Goal: Task Accomplishment & Management: Manage account settings

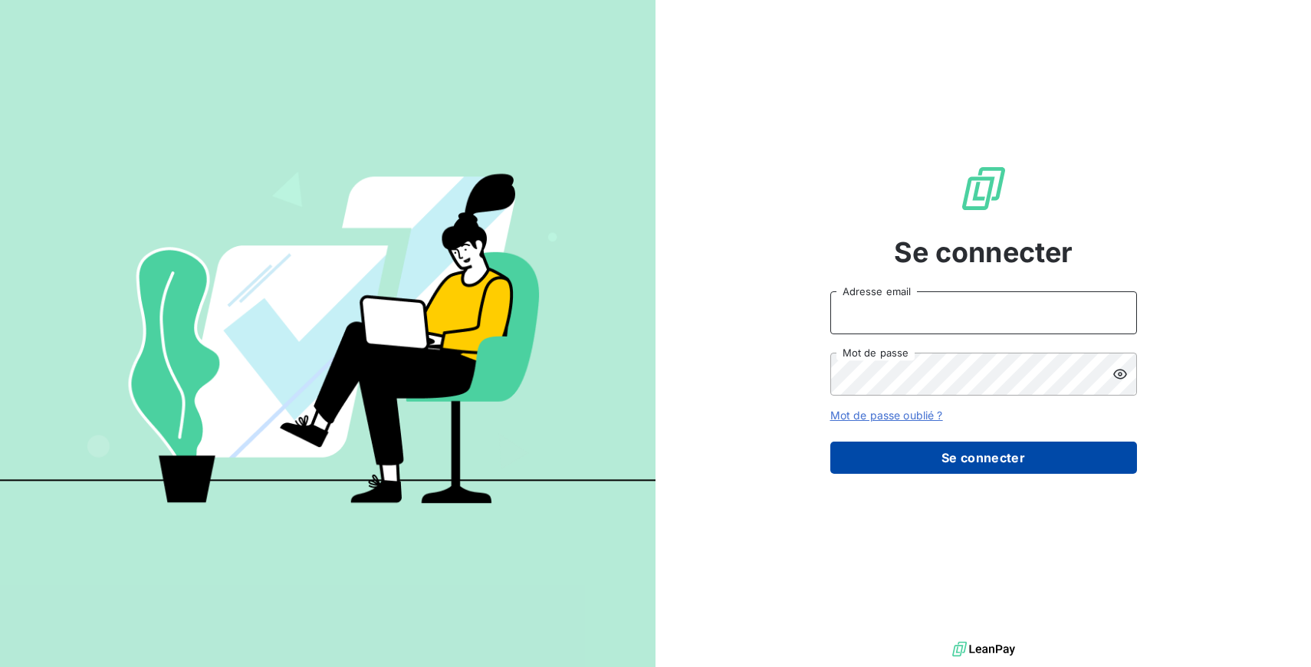
type input "[EMAIL_ADDRESS][DOMAIN_NAME]"
click at [976, 455] on button "Se connecter" at bounding box center [983, 457] width 307 height 32
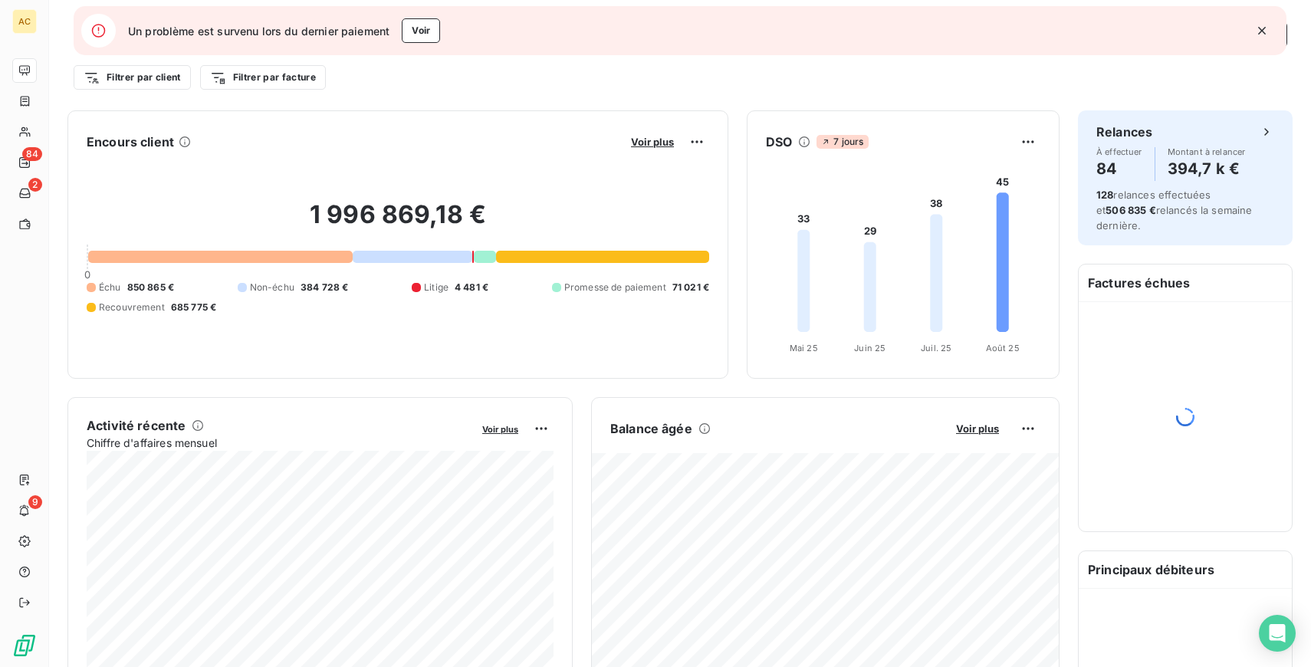
click at [1263, 30] on icon "button" at bounding box center [1261, 30] width 15 height 15
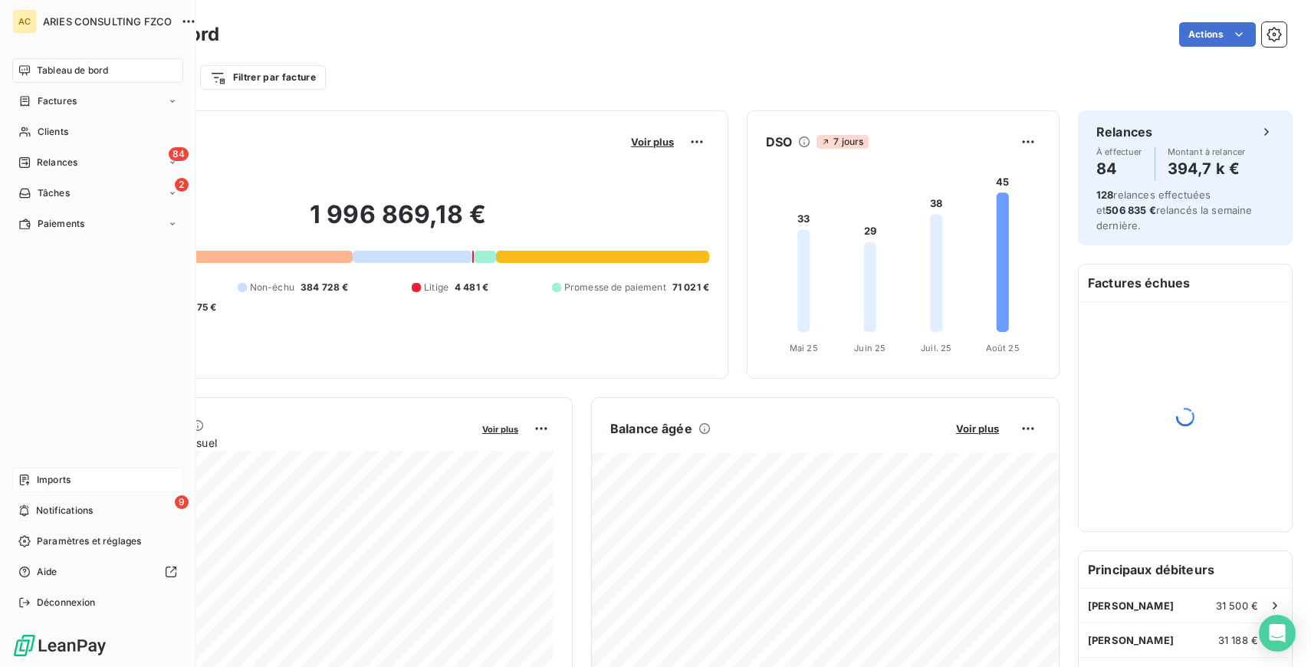
click at [57, 480] on span "Imports" at bounding box center [54, 480] width 34 height 14
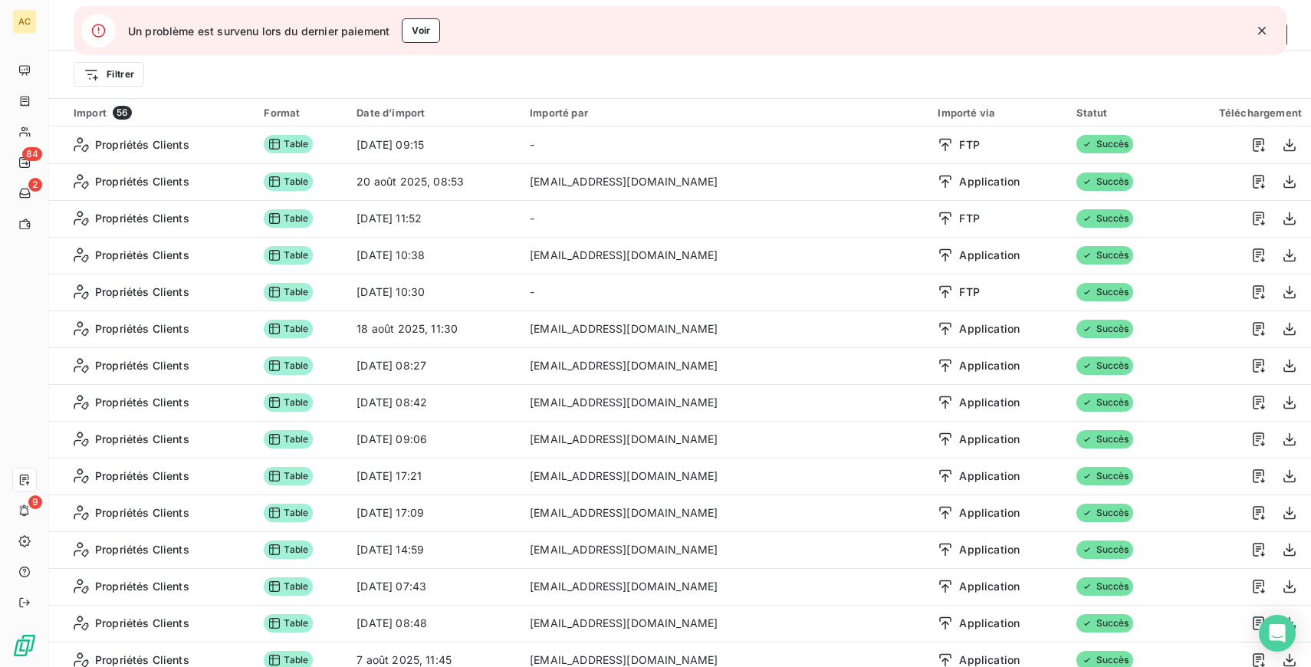
click at [1260, 30] on icon "button" at bounding box center [1262, 31] width 8 height 8
click at [1256, 31] on icon "button" at bounding box center [1261, 30] width 15 height 15
click at [1262, 30] on icon "button" at bounding box center [1262, 31] width 8 height 8
click at [1262, 28] on icon "button" at bounding box center [1261, 30] width 15 height 15
click at [1259, 28] on icon "button" at bounding box center [1261, 30] width 15 height 15
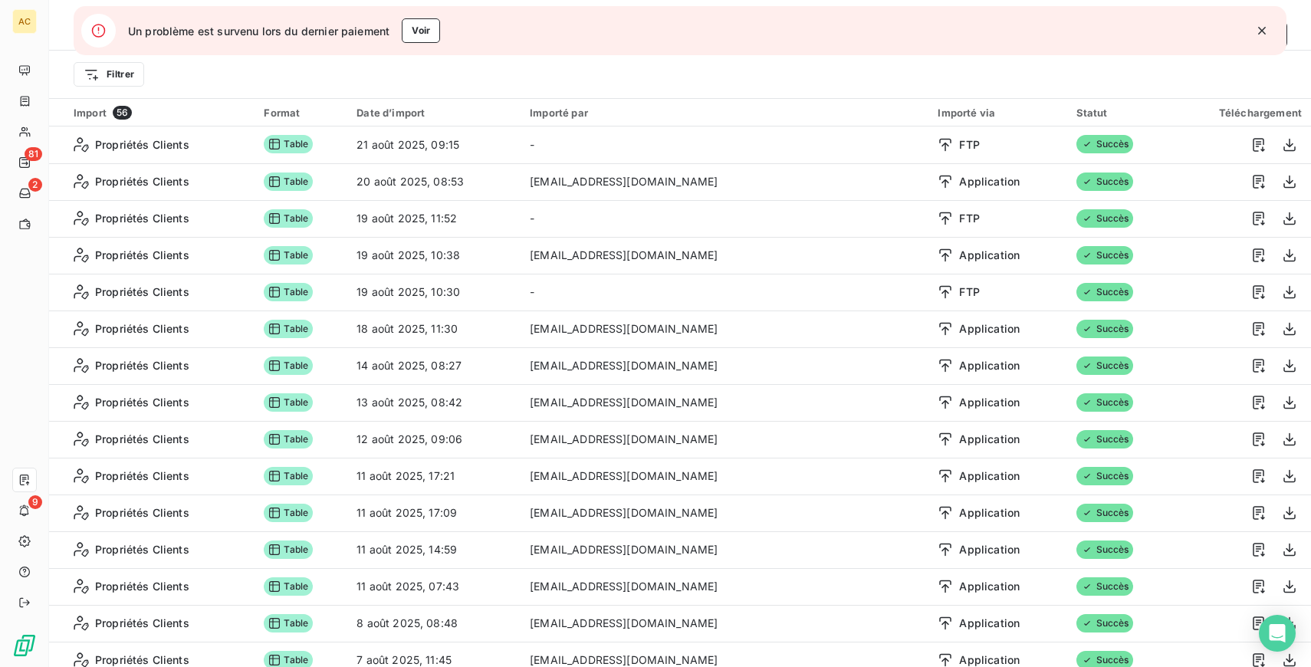
click at [1259, 32] on icon "button" at bounding box center [1261, 30] width 15 height 15
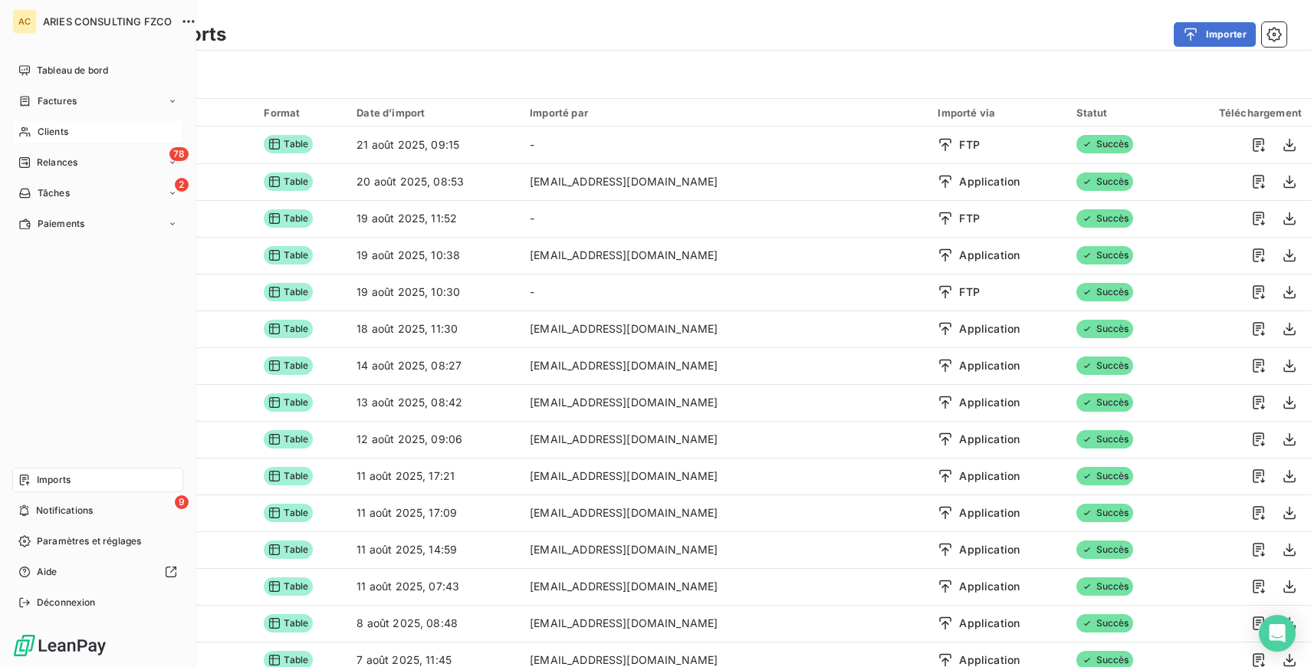
click at [34, 126] on div "Clients" at bounding box center [97, 132] width 171 height 25
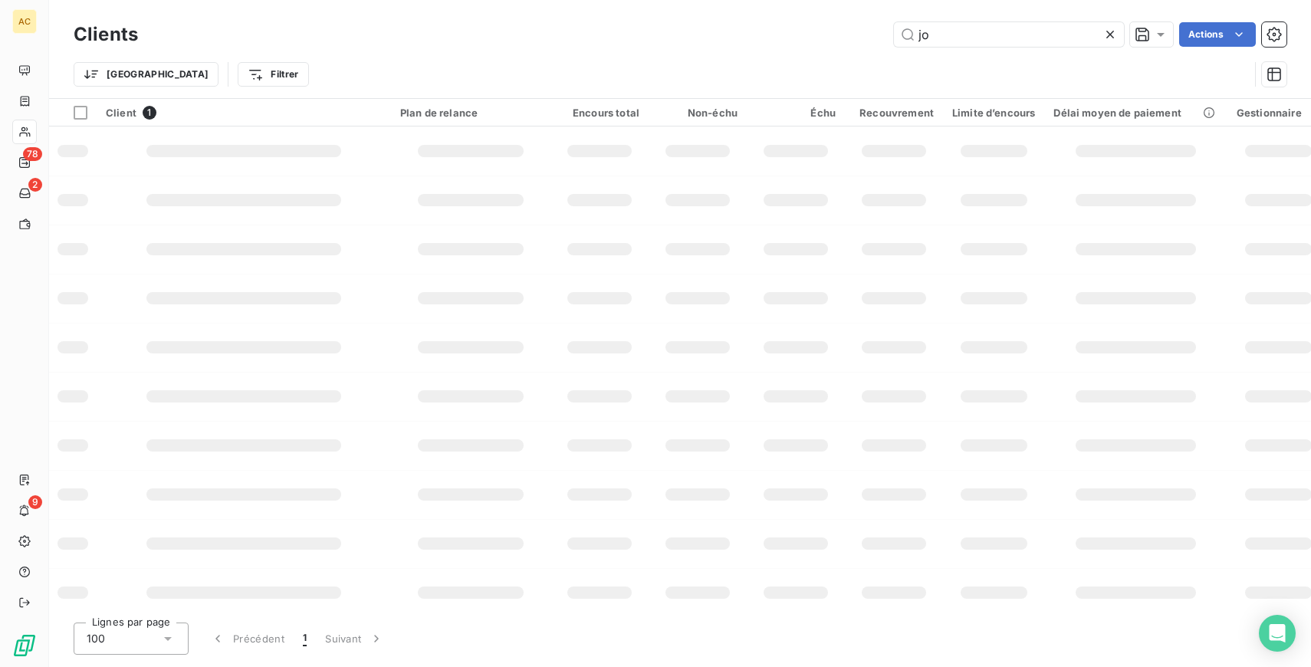
type input "j"
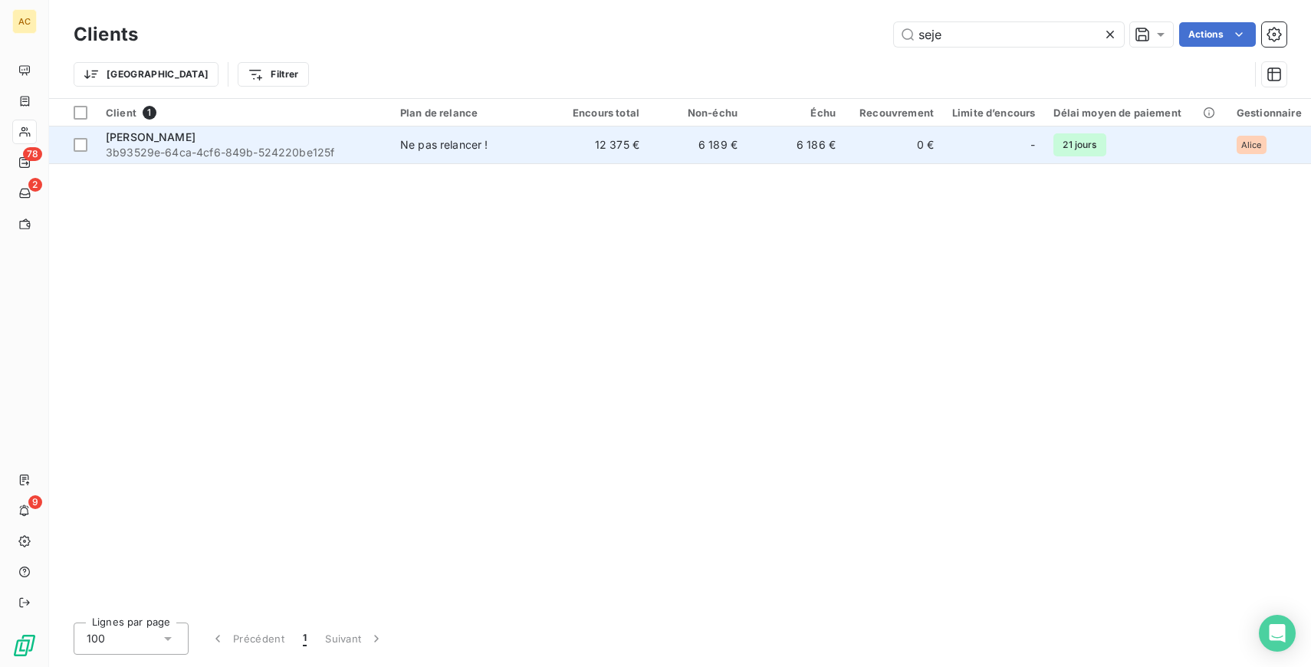
type input "seje"
click at [212, 147] on span "3b93529e-64ca-4cf6-849b-524220be125f" at bounding box center [244, 152] width 276 height 15
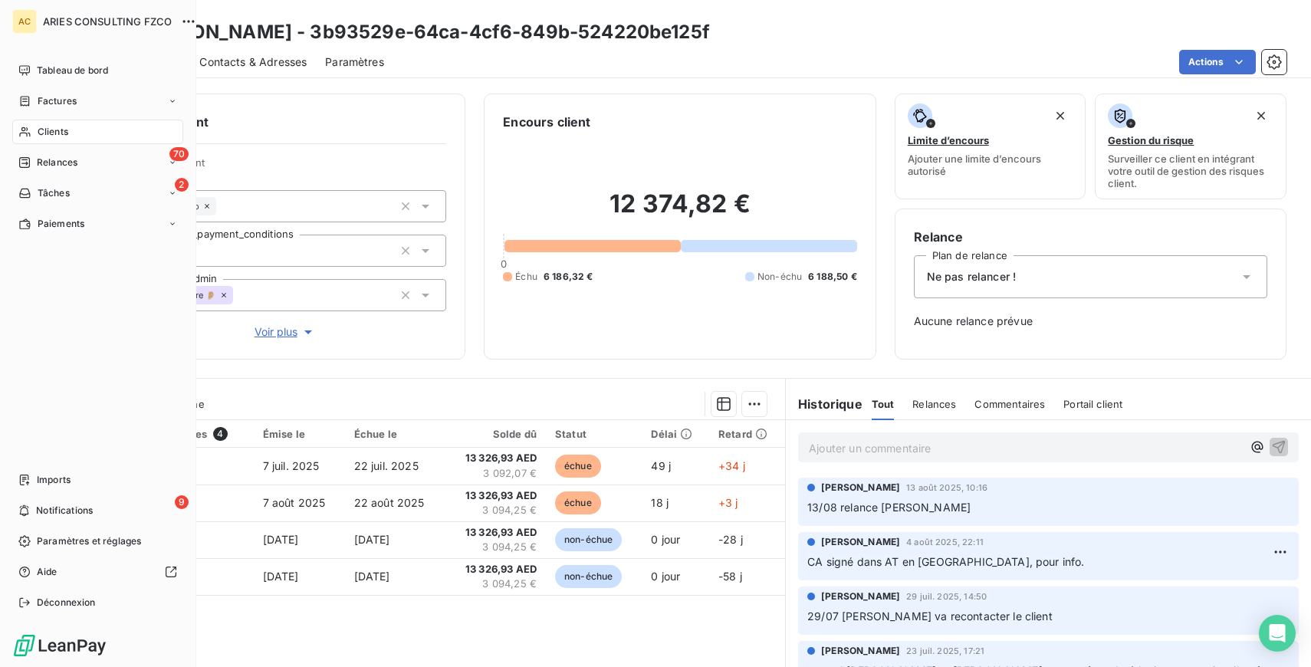
click at [54, 124] on div "Clients" at bounding box center [97, 132] width 171 height 25
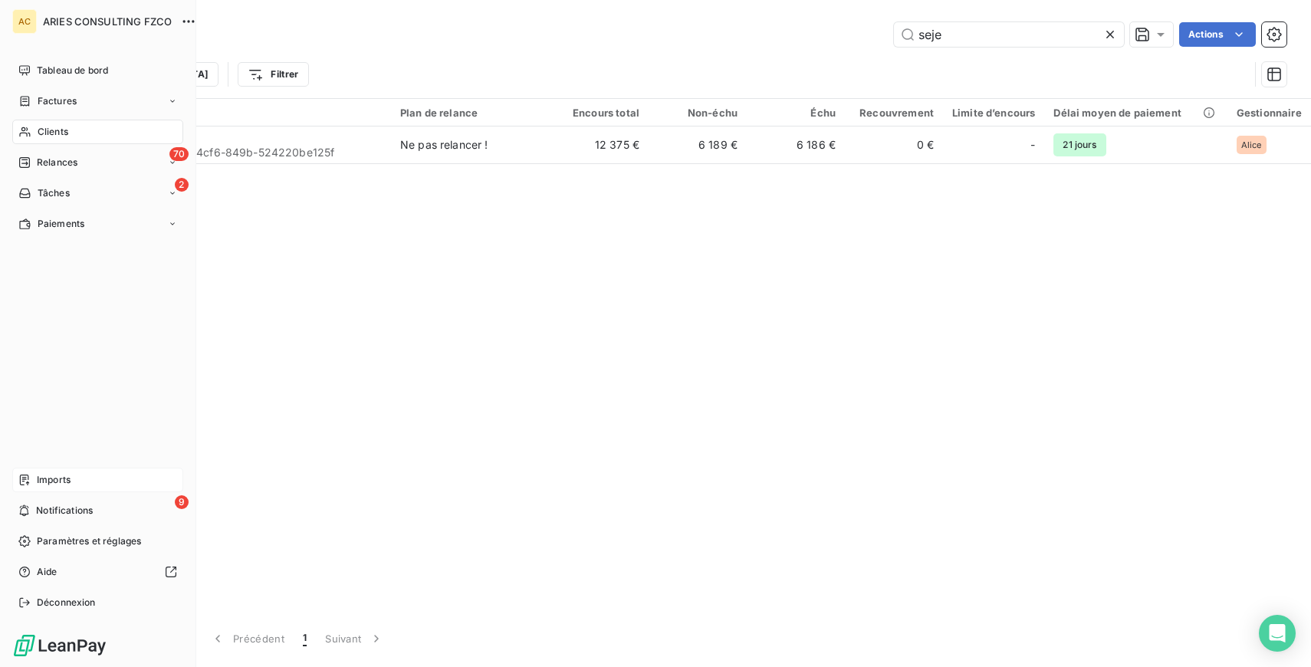
click at [50, 480] on span "Imports" at bounding box center [54, 480] width 34 height 14
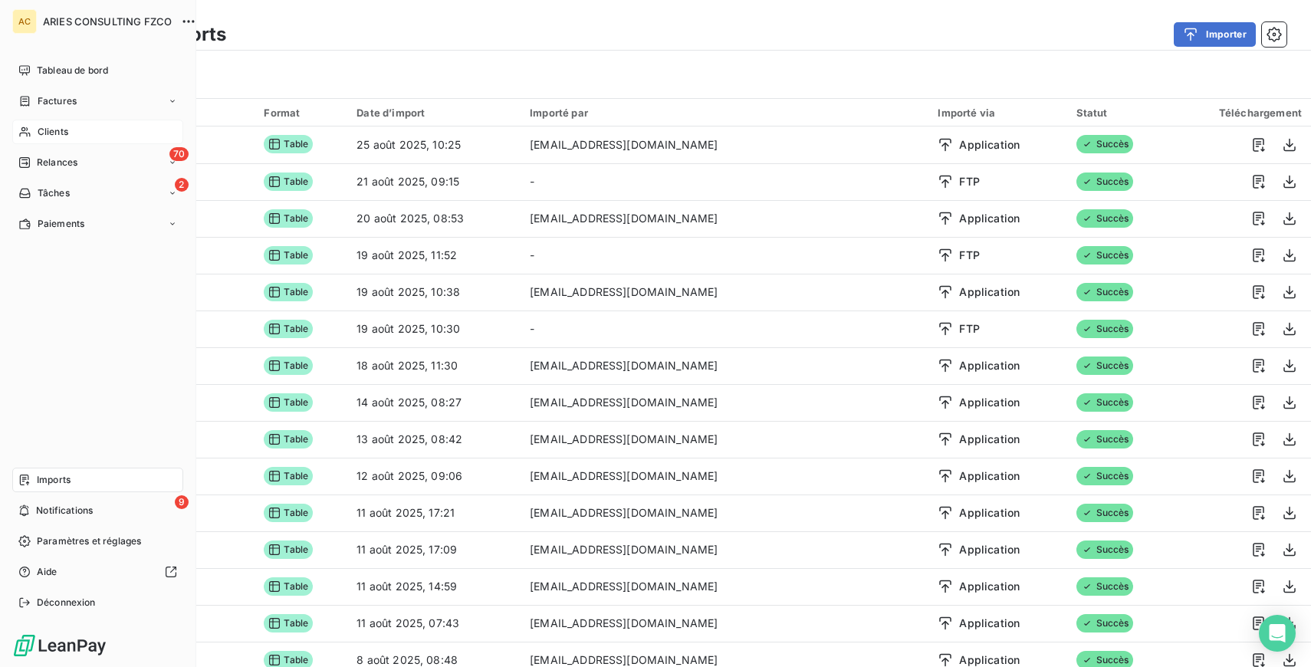
click at [69, 133] on div "Clients" at bounding box center [97, 132] width 171 height 25
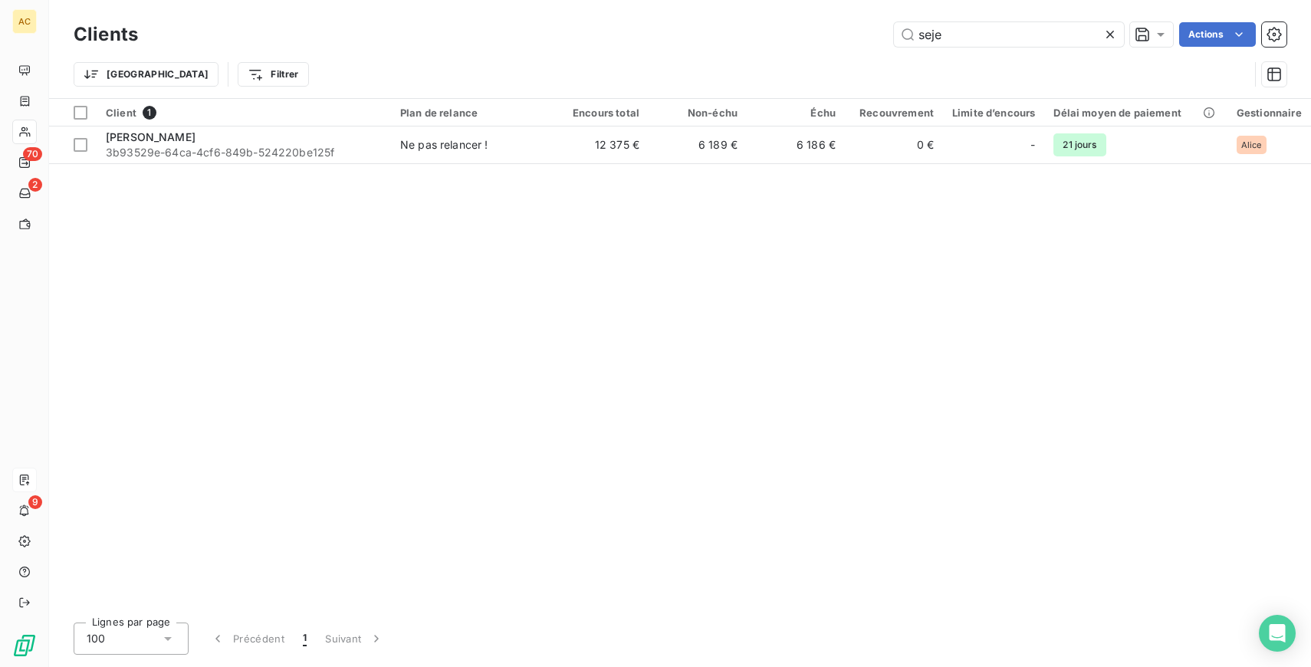
click at [1107, 34] on icon at bounding box center [1109, 34] width 15 height 15
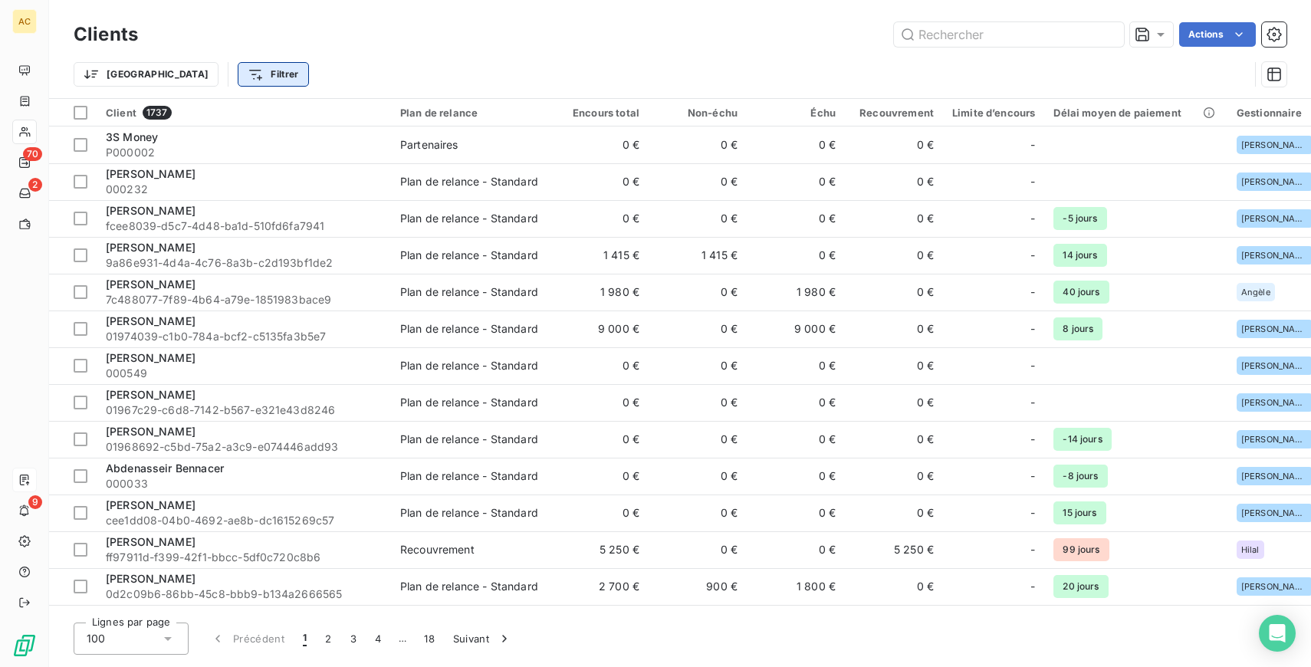
click at [211, 71] on html "AC 70 2 9 Clients Actions Trier Filtrer Client 1737 Plan de relance Encours tot…" at bounding box center [655, 333] width 1311 height 667
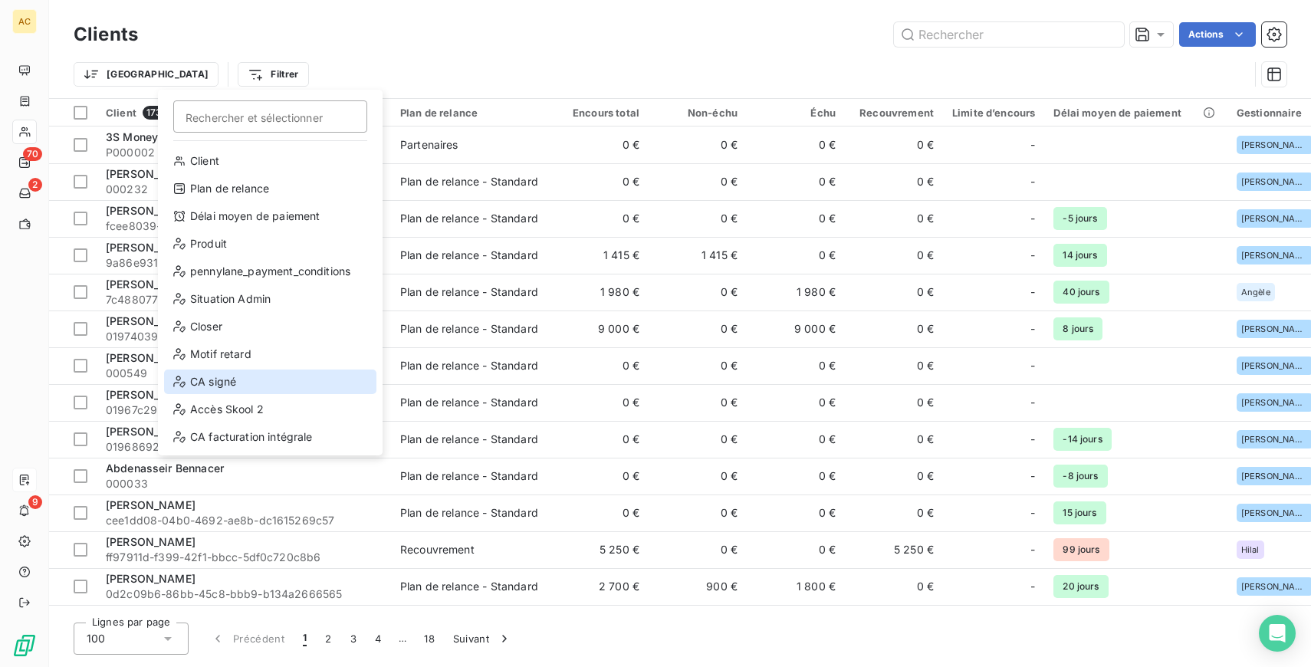
scroll to position [166, 0]
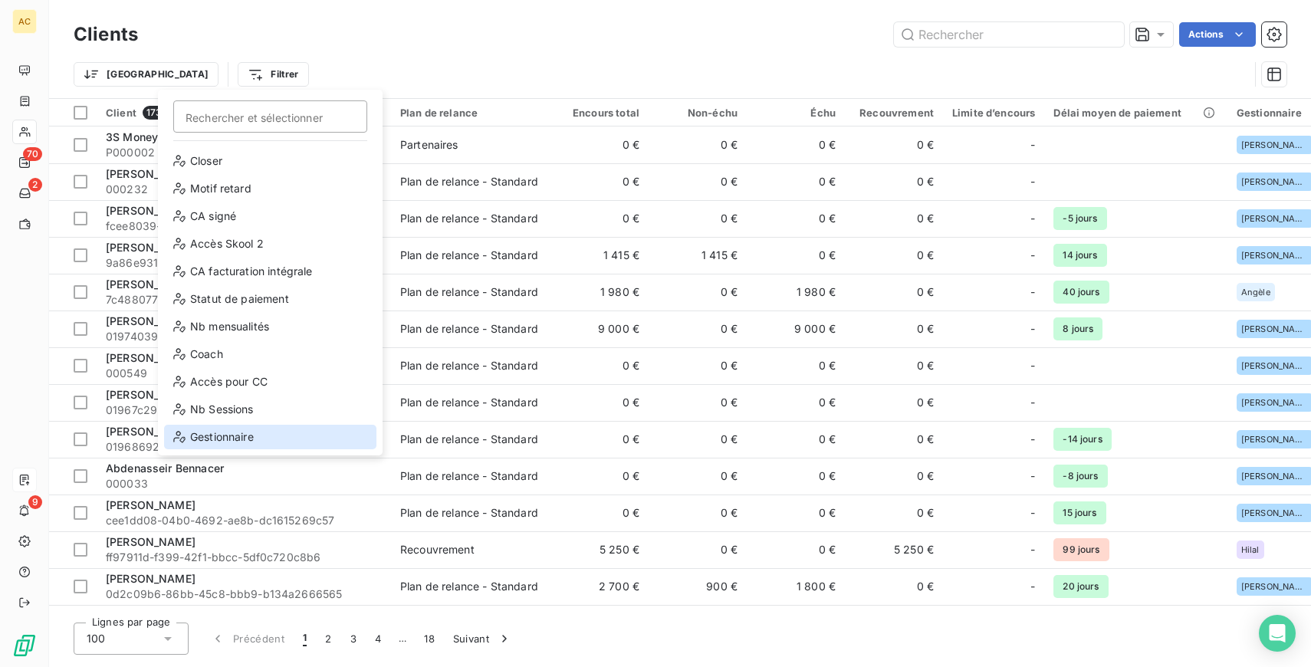
click at [225, 445] on div "Gestionnaire" at bounding box center [270, 437] width 212 height 25
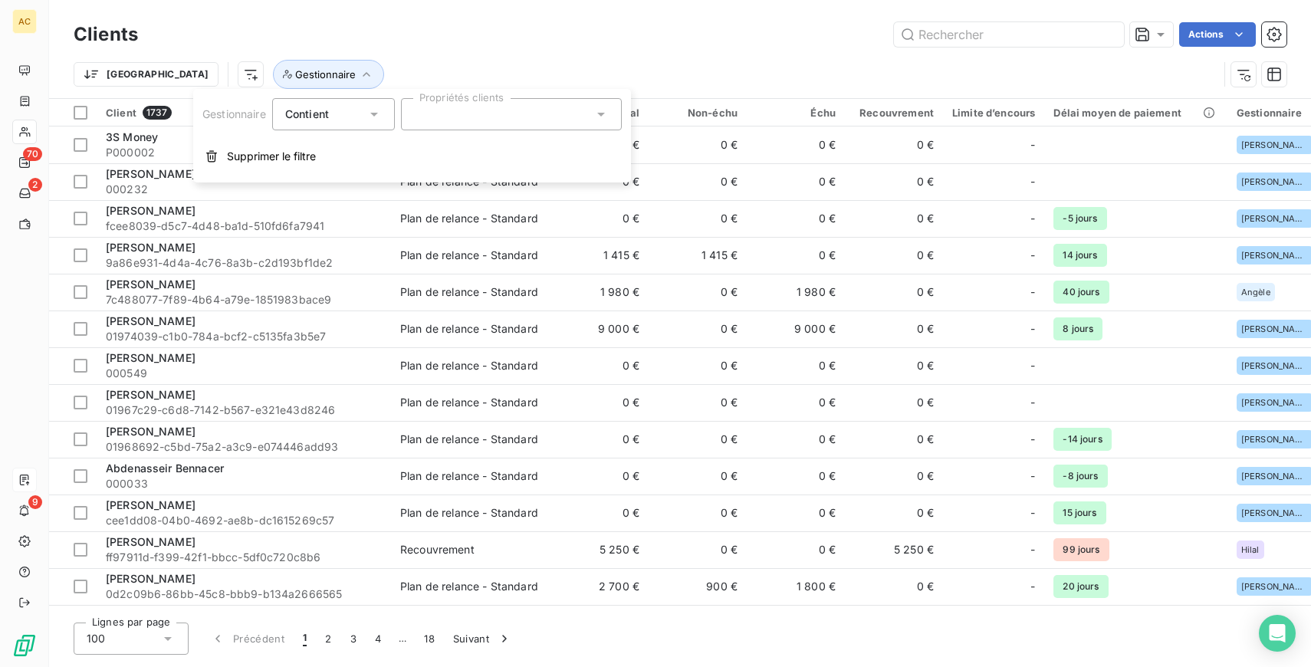
click at [375, 123] on div "Contient" at bounding box center [333, 114] width 123 height 32
click at [460, 119] on div at bounding box center [511, 114] width 221 height 32
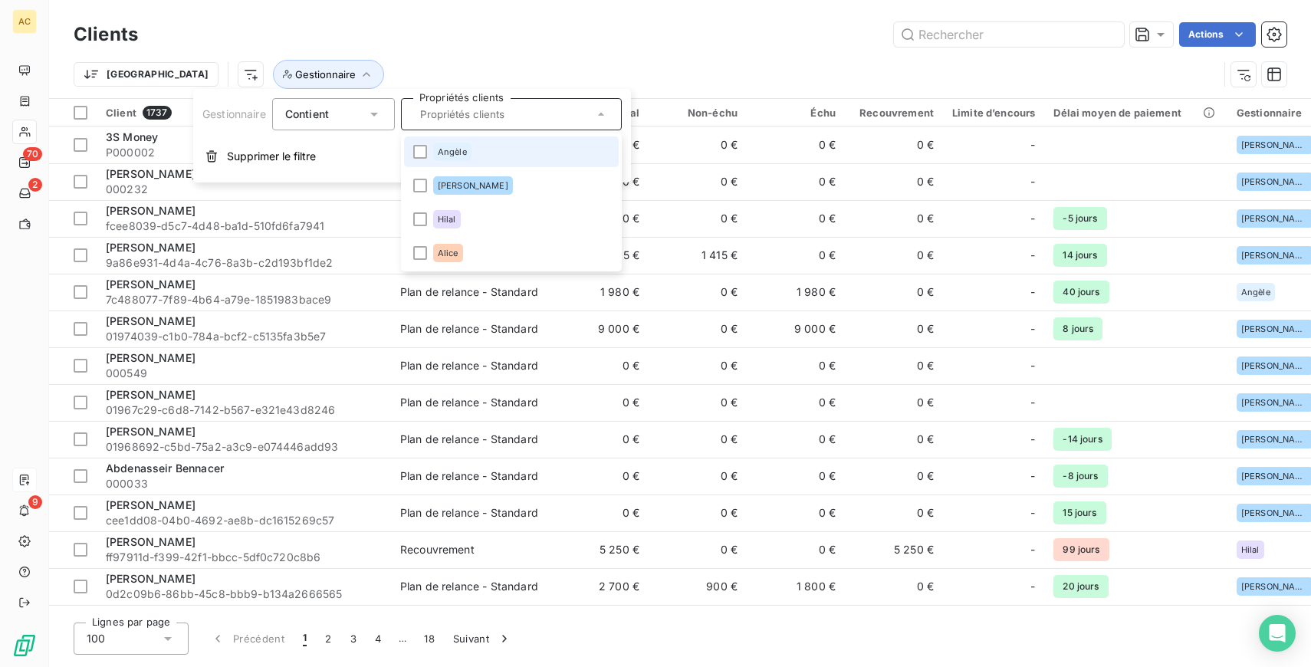
click at [454, 159] on div "Angèle" at bounding box center [452, 152] width 38 height 18
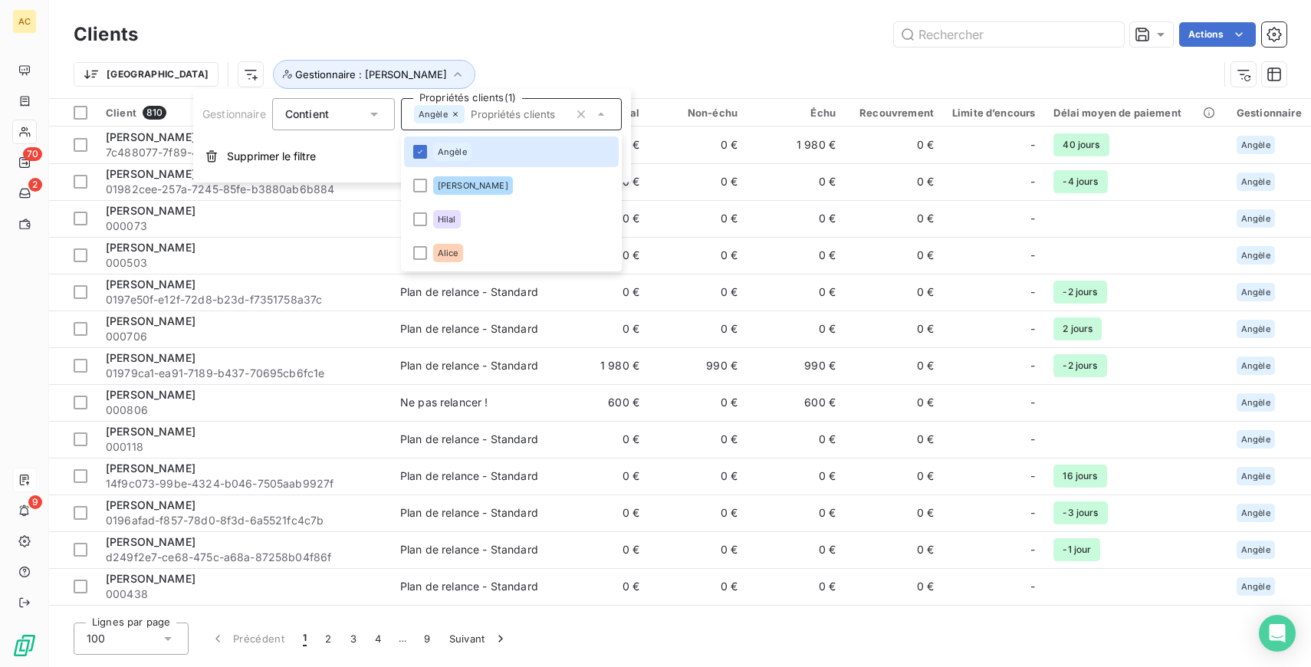
click at [451, 113] on icon at bounding box center [455, 114] width 9 height 9
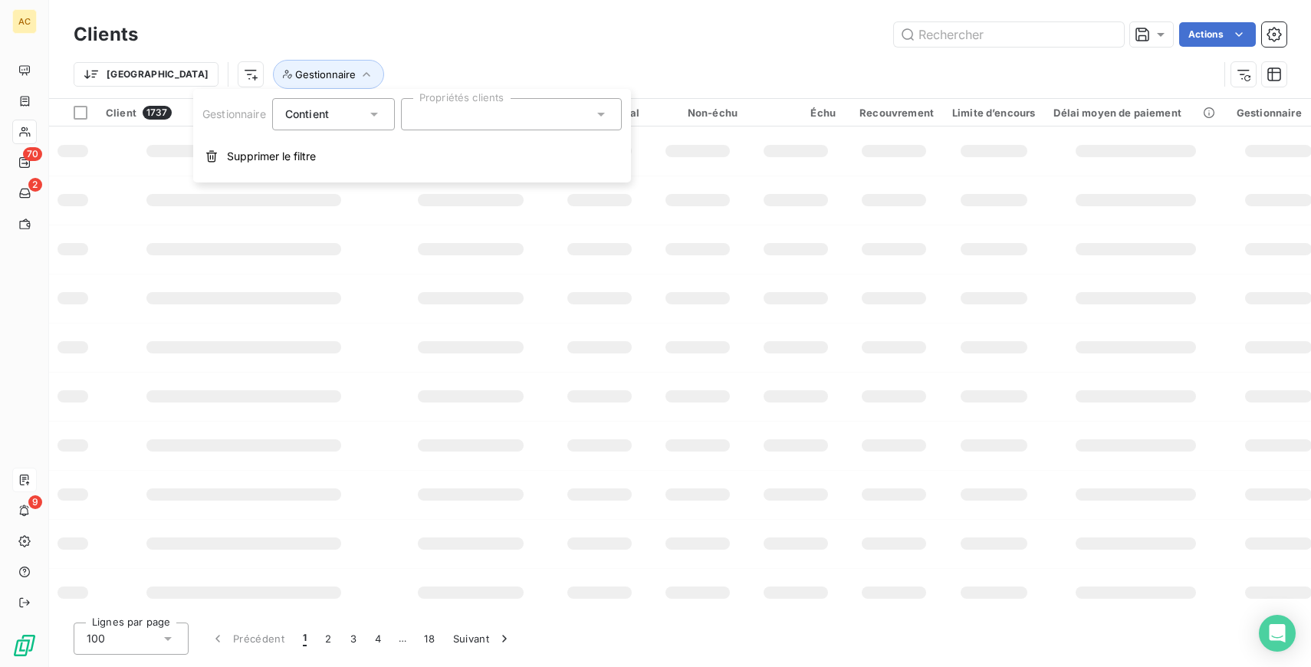
click at [458, 116] on div at bounding box center [511, 114] width 221 height 32
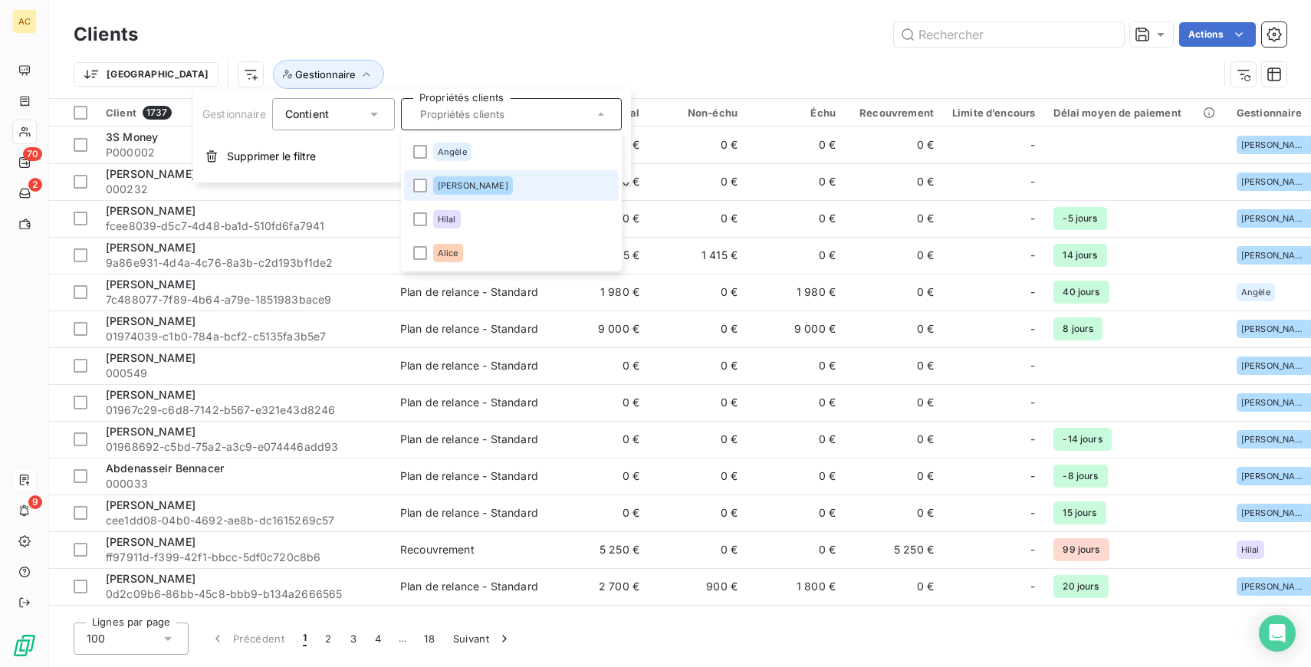
click at [454, 193] on div "Valérie" at bounding box center [473, 185] width 80 height 18
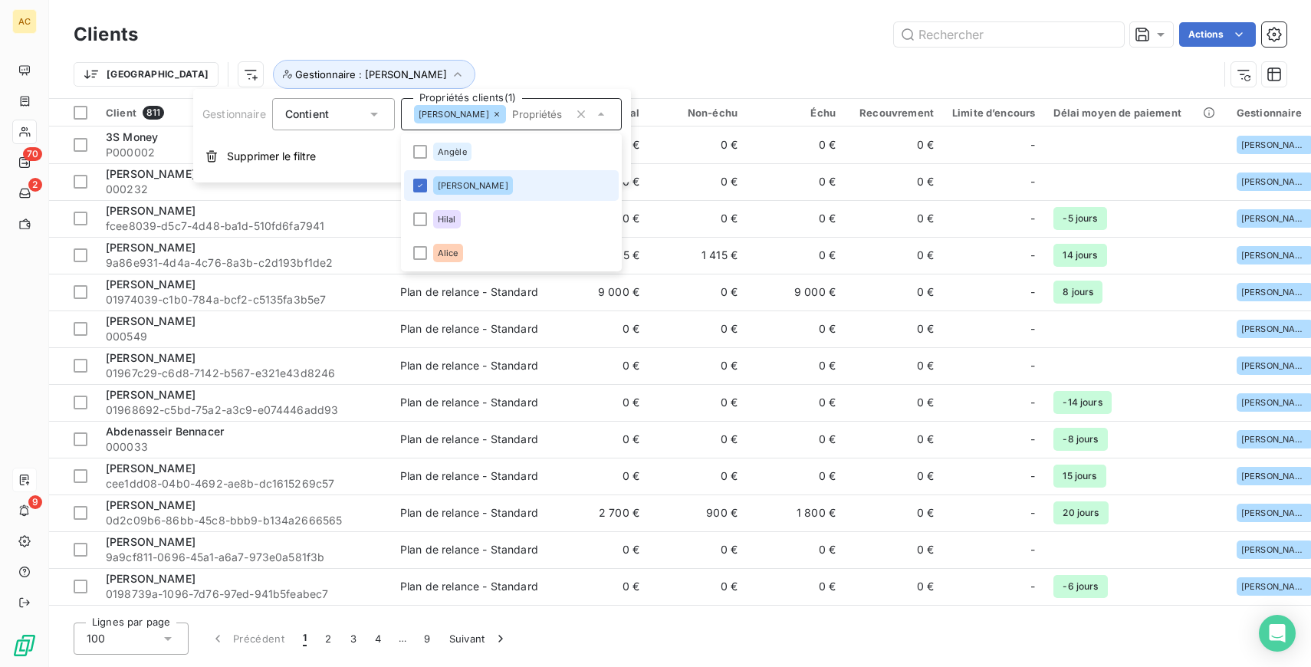
click at [435, 185] on div "Valérie" at bounding box center [473, 185] width 80 height 18
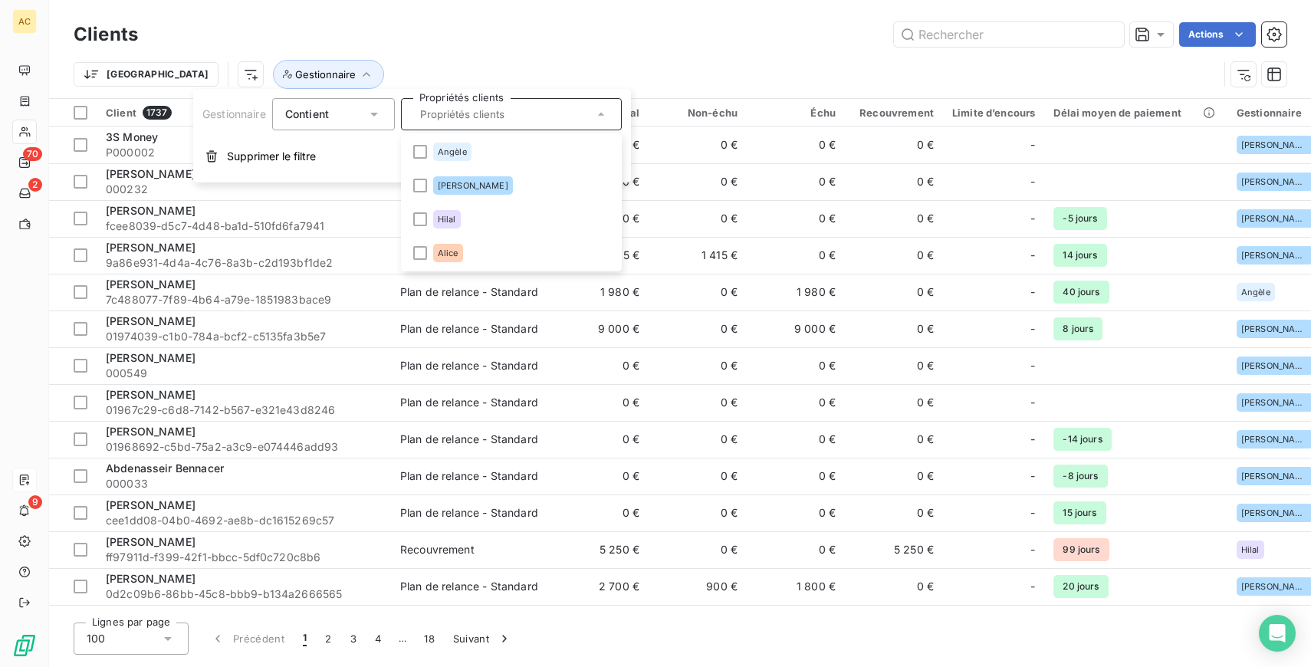
click at [340, 117] on div "Contient" at bounding box center [325, 113] width 81 height 21
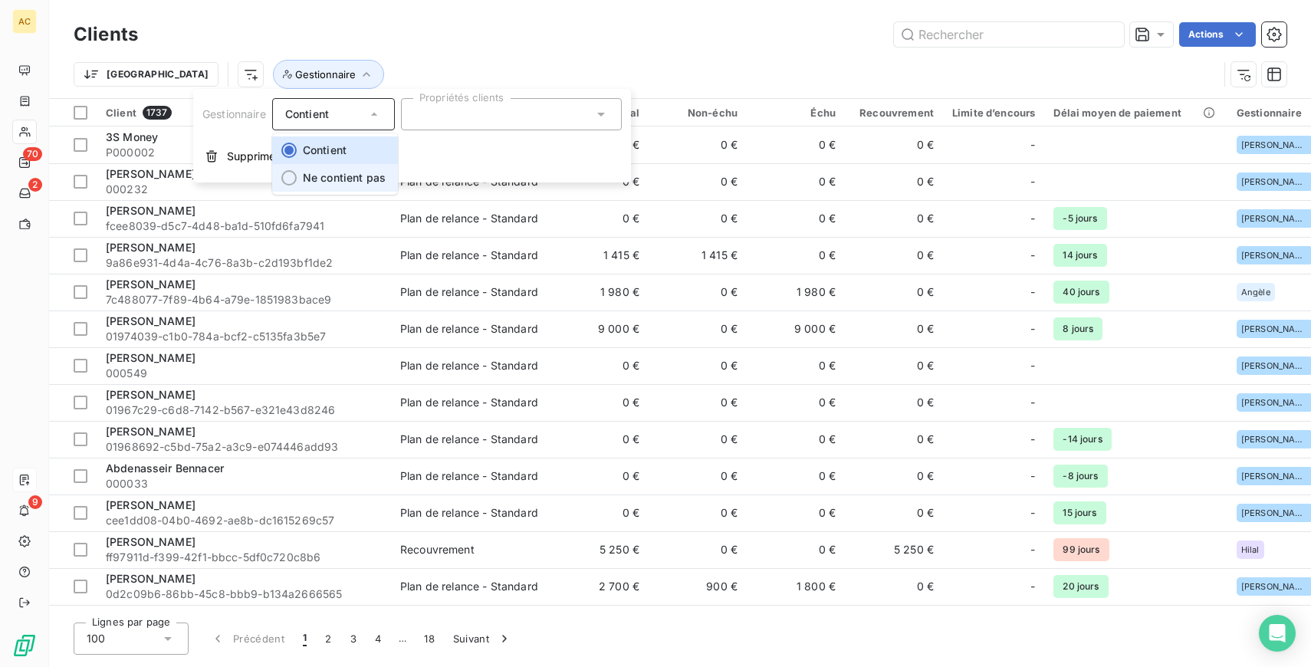
click at [335, 180] on span "Ne contient pas" at bounding box center [344, 177] width 83 height 13
click at [451, 119] on div at bounding box center [511, 114] width 221 height 32
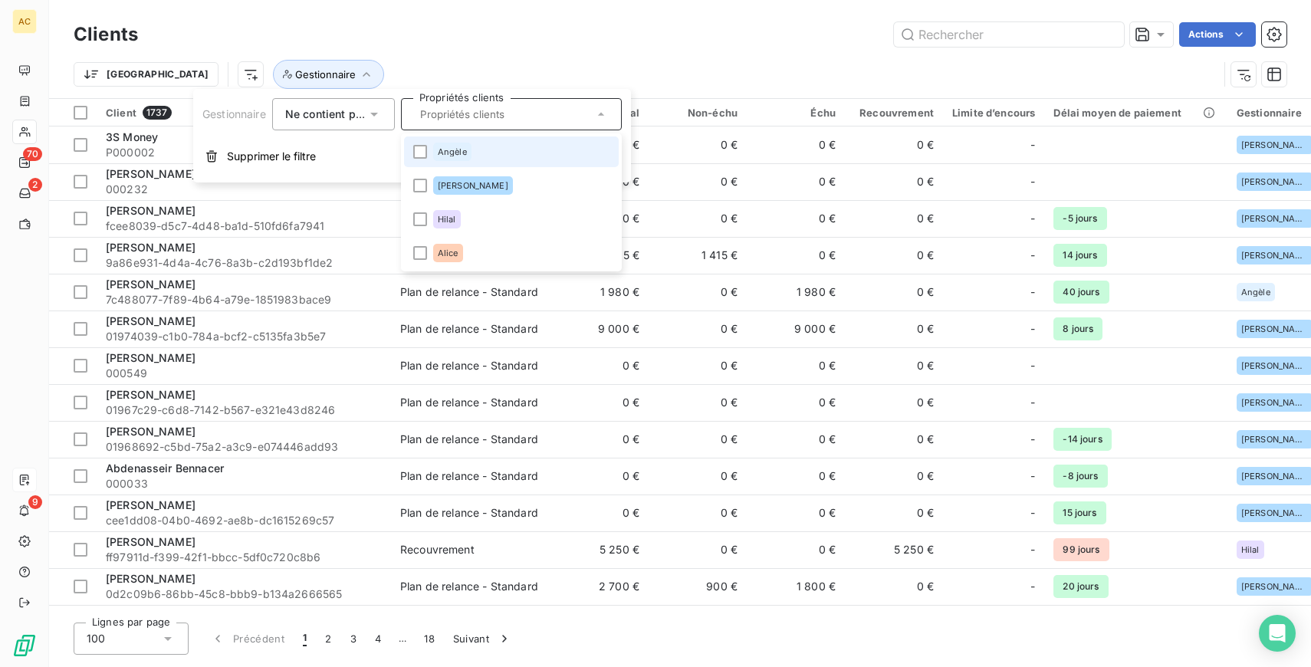
click at [451, 152] on span "Angèle" at bounding box center [452, 151] width 29 height 9
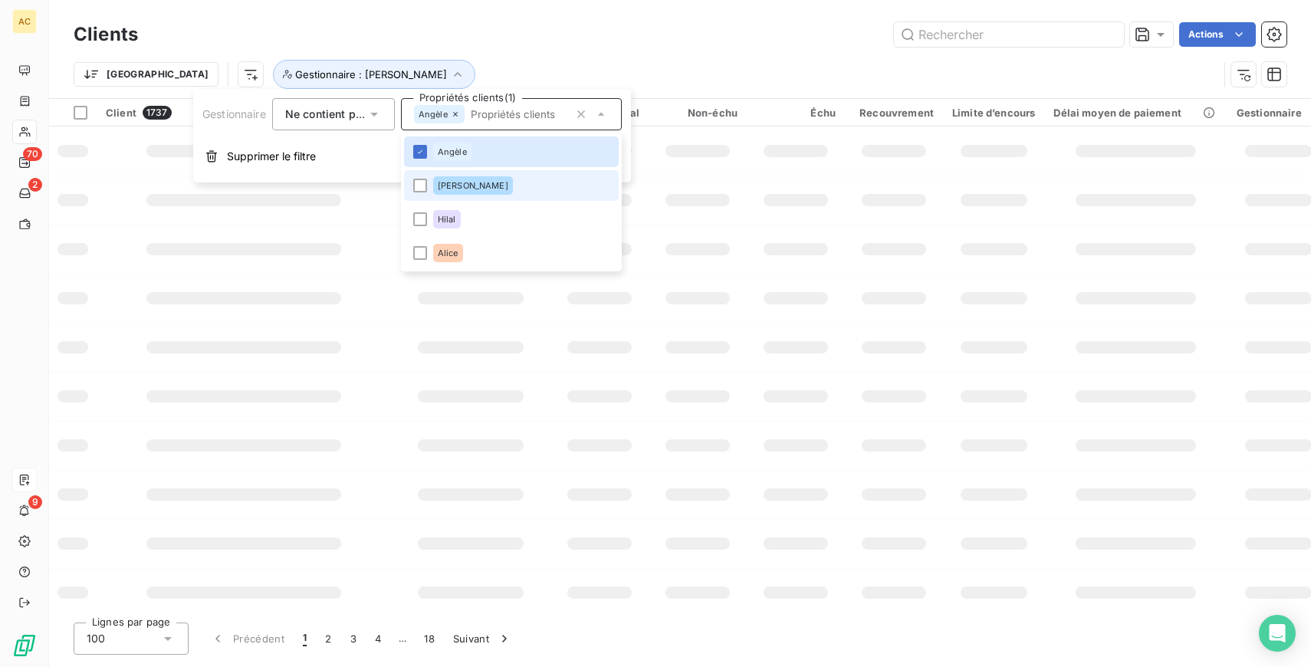
click at [458, 187] on span "Valérie" at bounding box center [473, 185] width 71 height 9
click at [459, 219] on div "Hilal" at bounding box center [447, 219] width 28 height 18
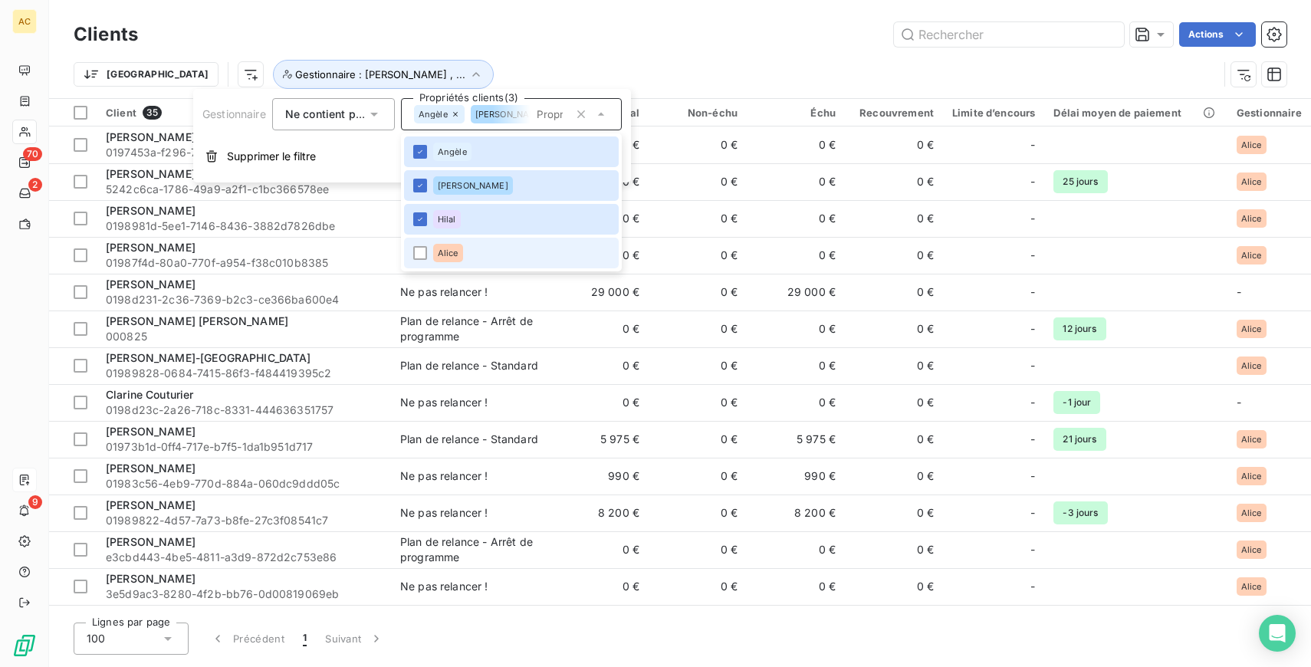
click at [465, 251] on li "Alice" at bounding box center [511, 253] width 215 height 31
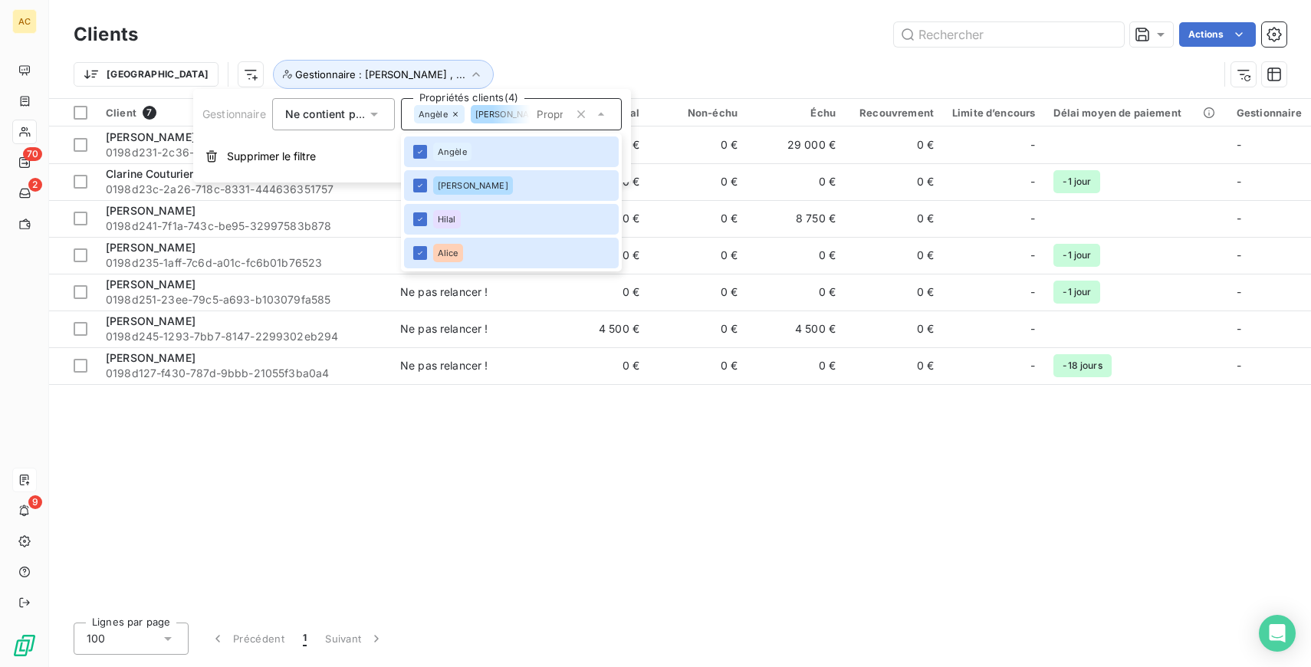
click at [454, 520] on div "Client 7 Plan de relance Encours total Non-échu Échu Recouvrement Limite d’enco…" at bounding box center [680, 354] width 1262 height 511
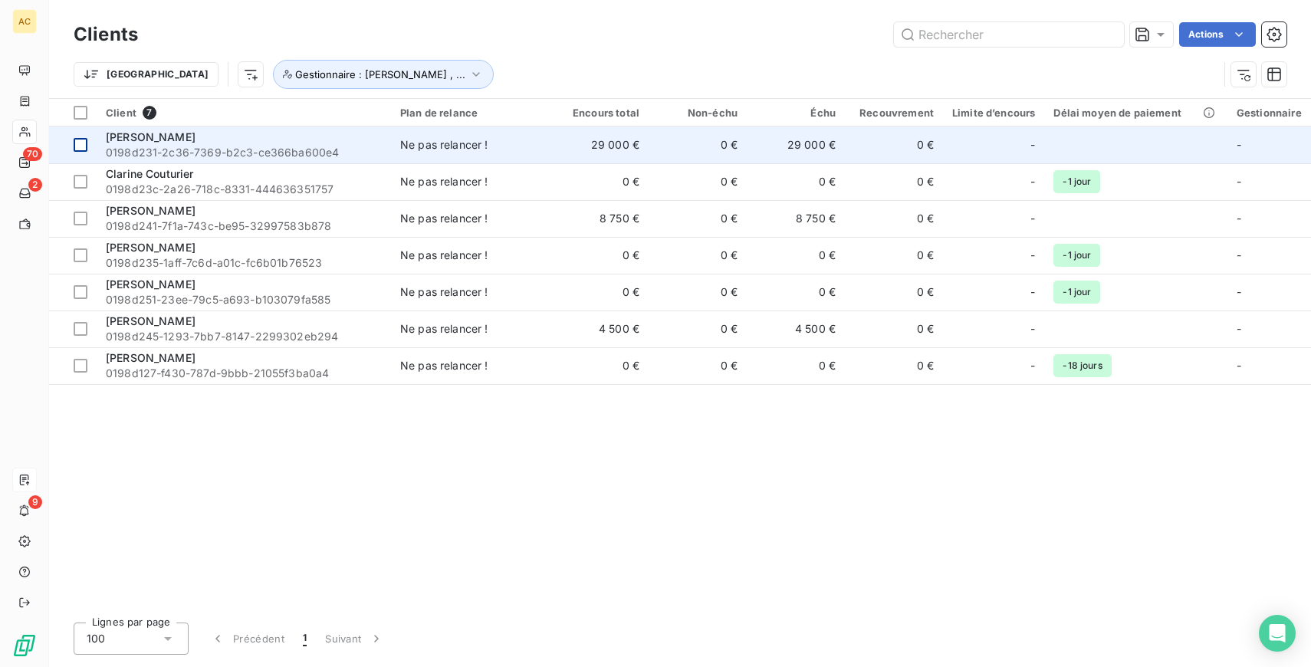
click at [82, 144] on div at bounding box center [81, 145] width 14 height 14
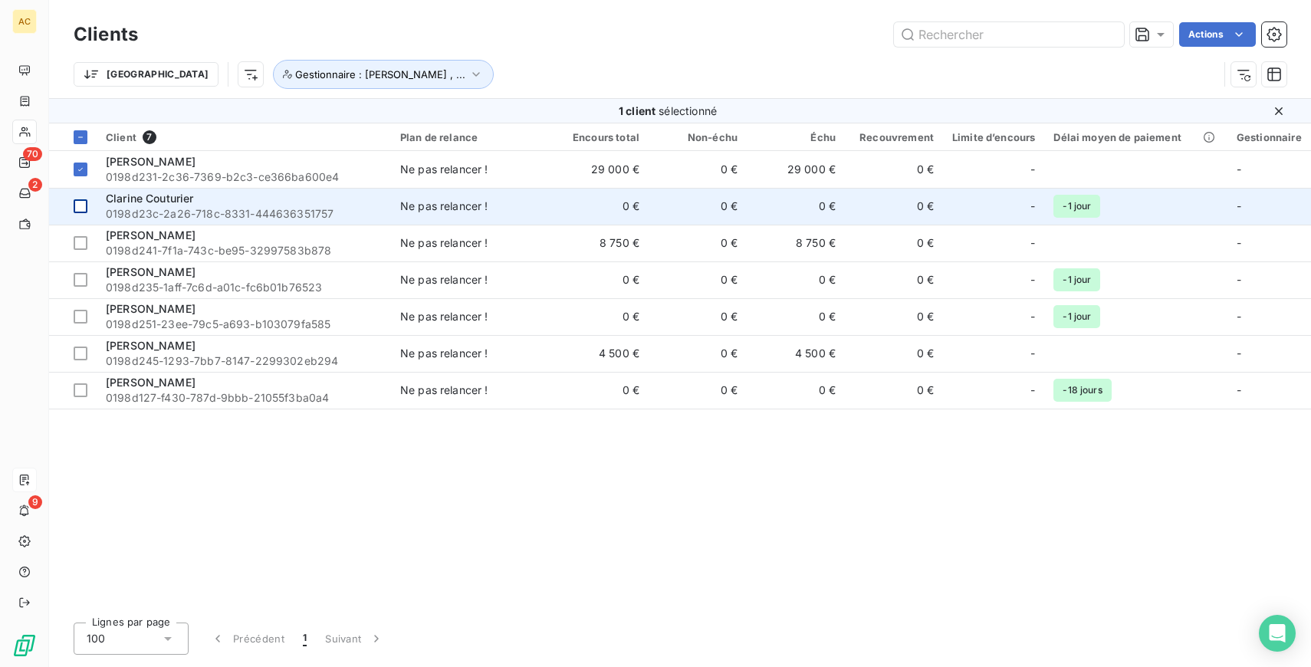
click at [79, 208] on div at bounding box center [81, 206] width 14 height 14
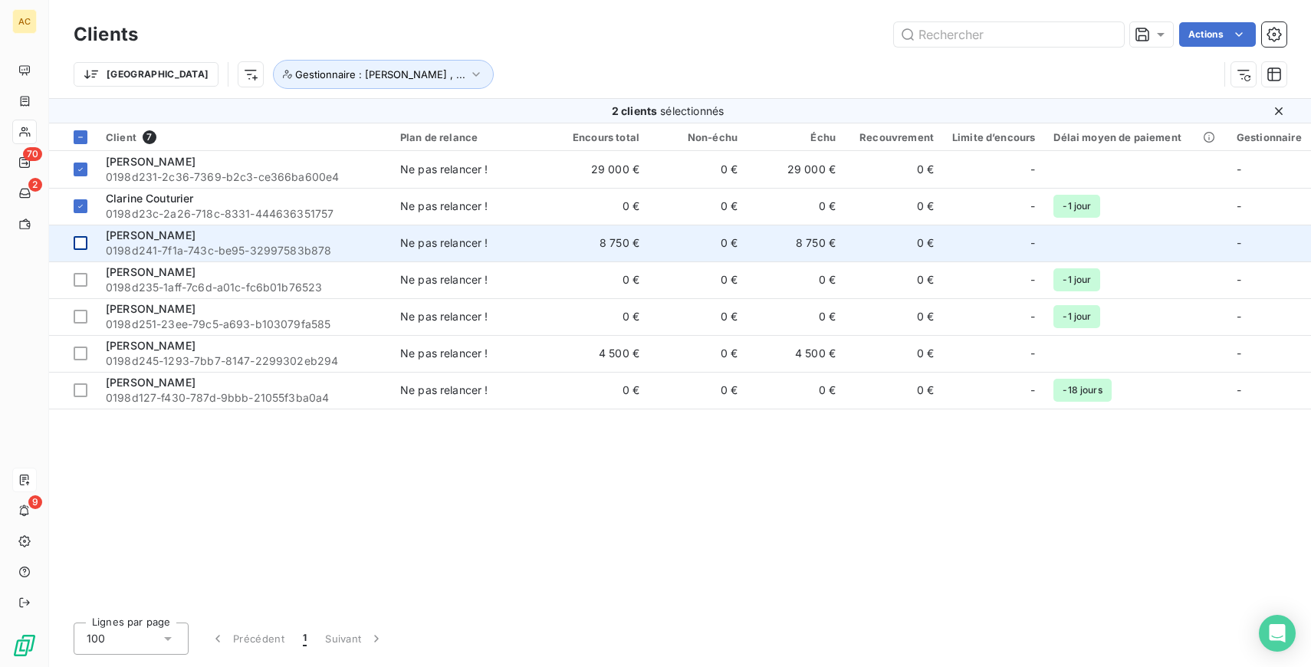
click at [80, 239] on div at bounding box center [81, 243] width 14 height 14
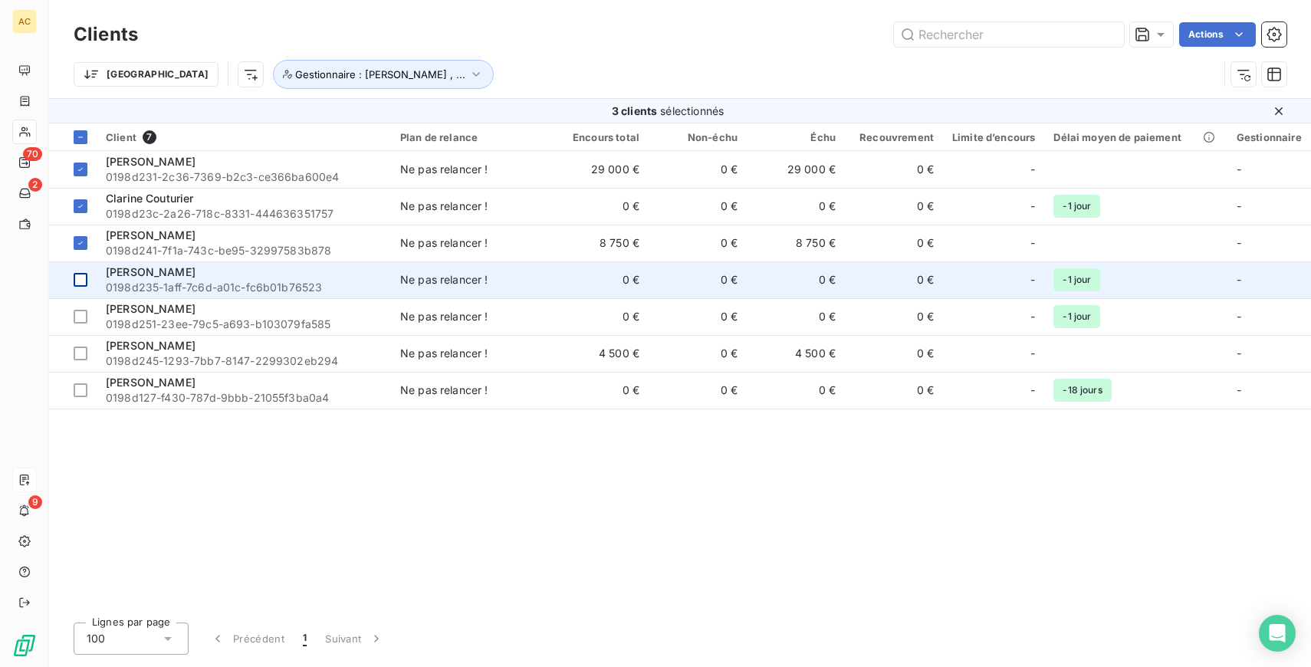
click at [82, 275] on div at bounding box center [81, 280] width 14 height 14
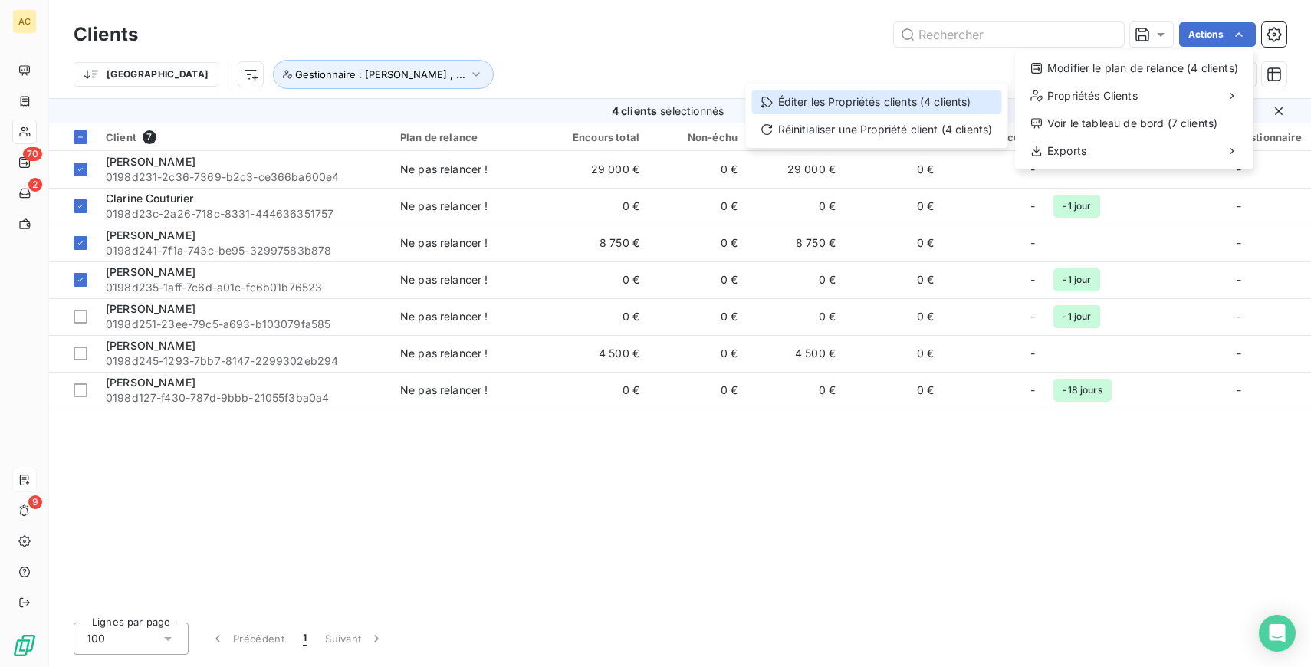
click at [907, 98] on div "Éditer les Propriétés clients (4 clients)" at bounding box center [877, 102] width 250 height 25
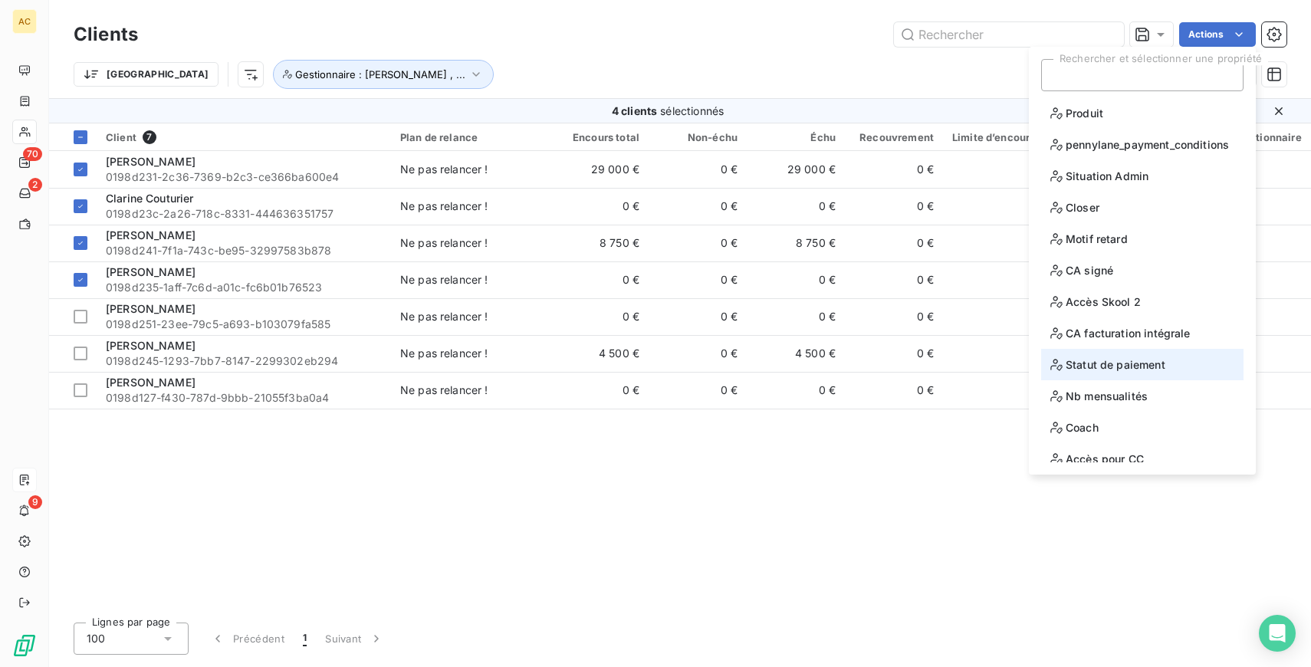
scroll to position [75, 0]
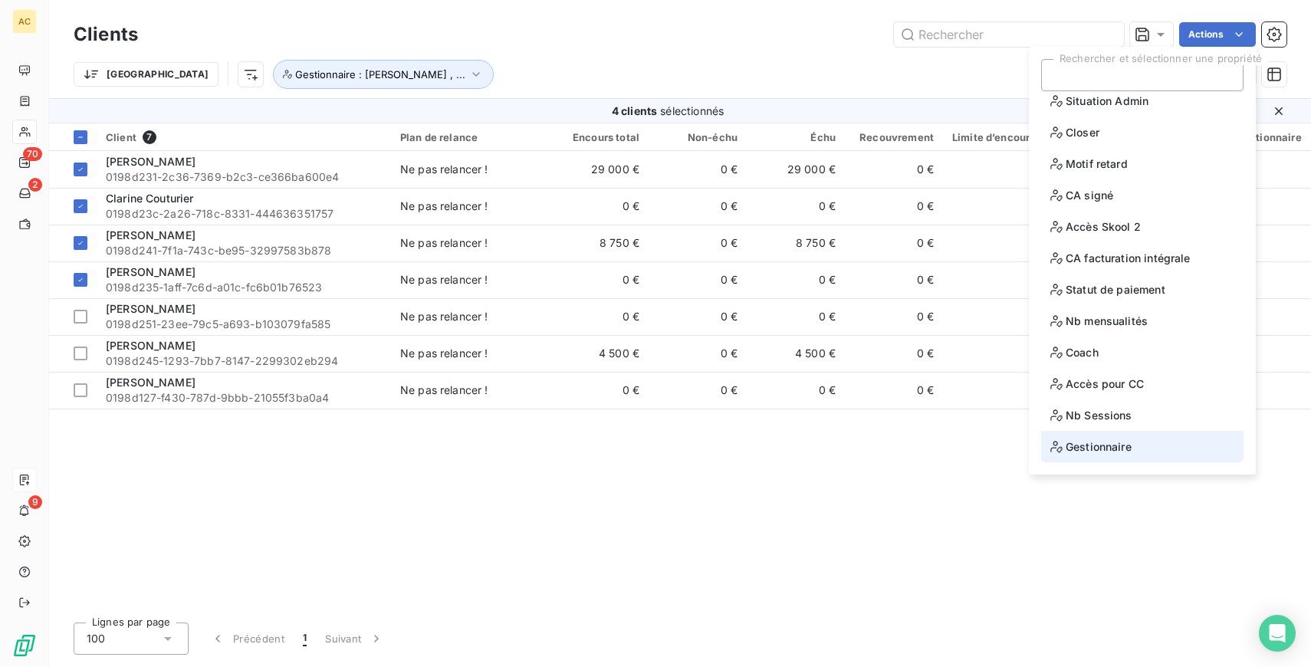
click at [1105, 451] on span "Gestionnaire" at bounding box center [1090, 446] width 81 height 19
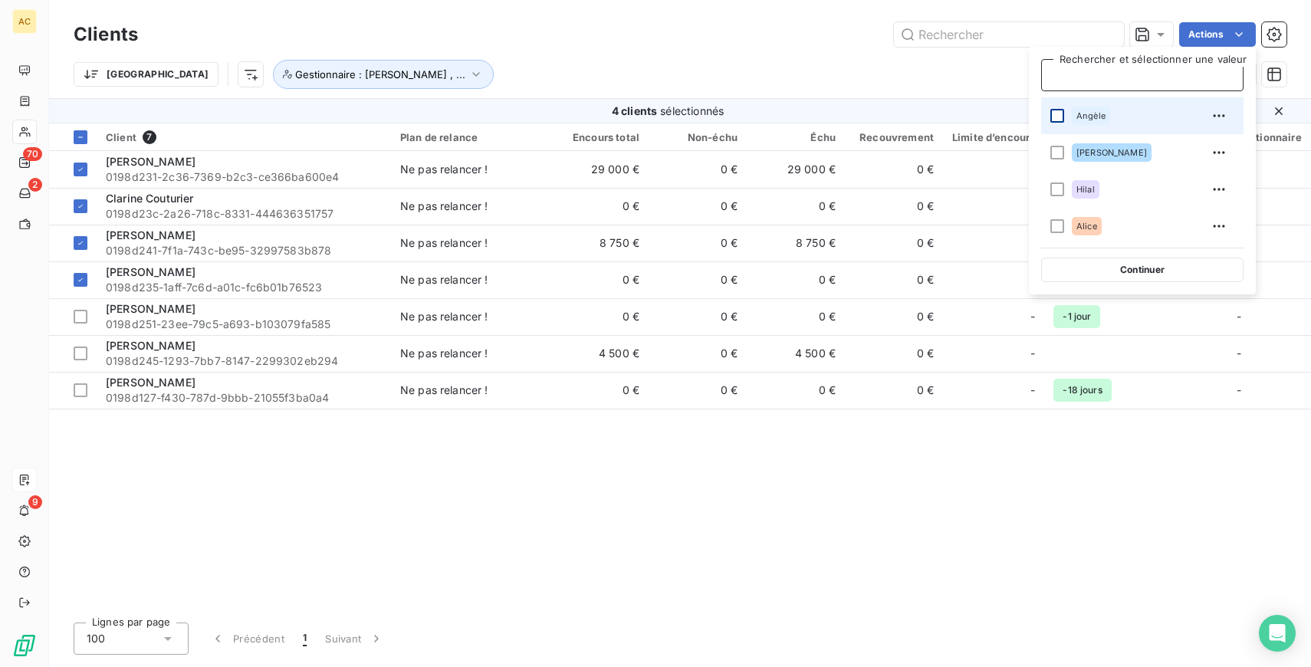
click at [1057, 117] on div at bounding box center [1057, 116] width 14 height 14
click at [834, 71] on div "Trier Gestionnaire : Angèle , ..." at bounding box center [646, 74] width 1144 height 29
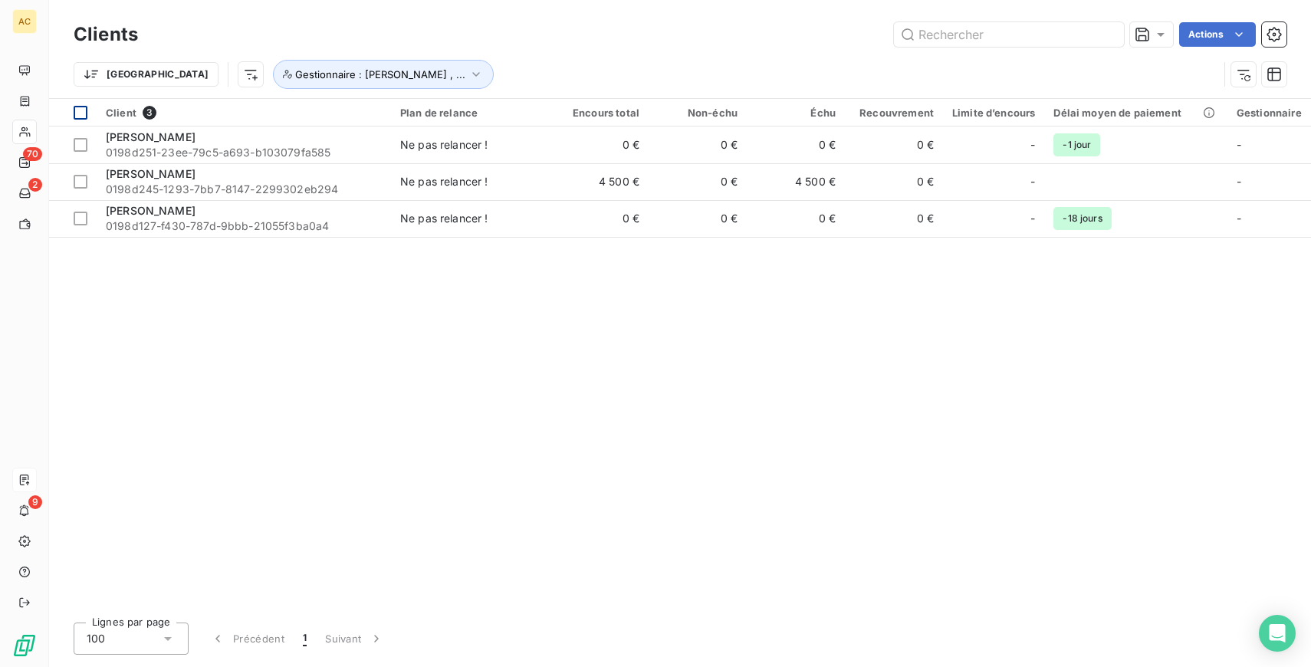
click at [77, 115] on div at bounding box center [81, 113] width 14 height 14
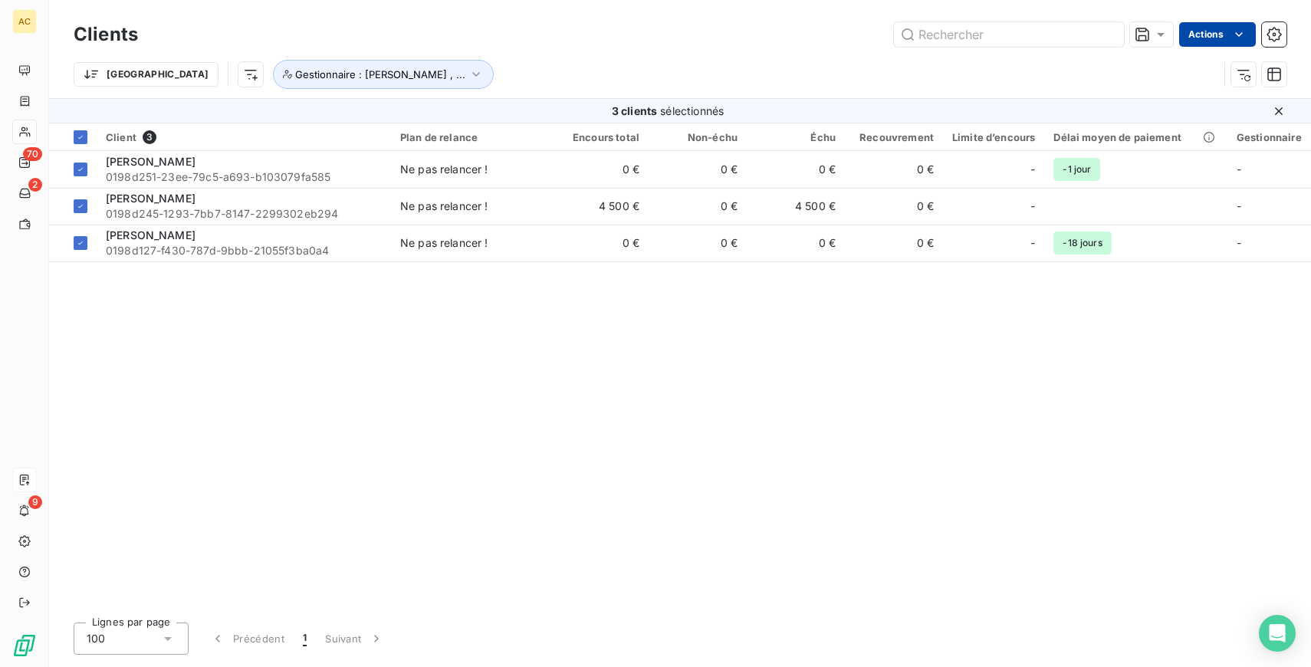
click at [1204, 28] on html "AC 70 2 9 Clients Actions Trier Gestionnaire : Angèle , ... 3 clients sélection…" at bounding box center [655, 333] width 1311 height 667
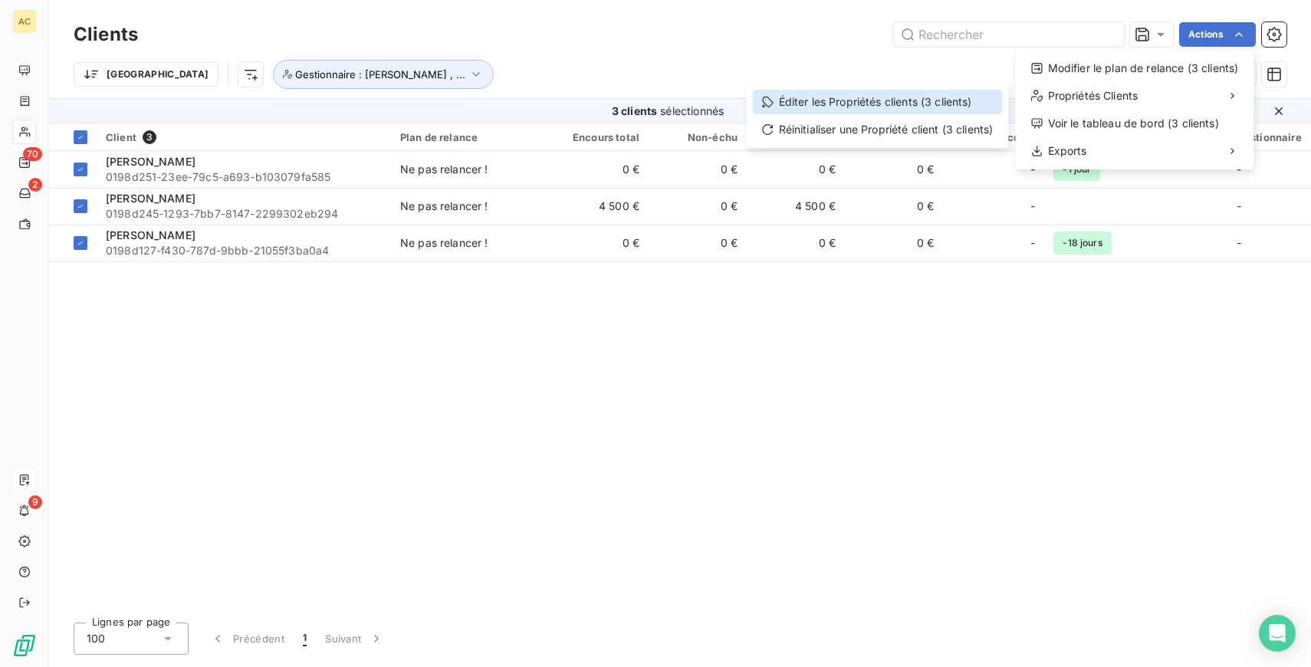
click at [839, 103] on div "Éditer les Propriétés clients (3 clients)" at bounding box center [878, 102] width 250 height 25
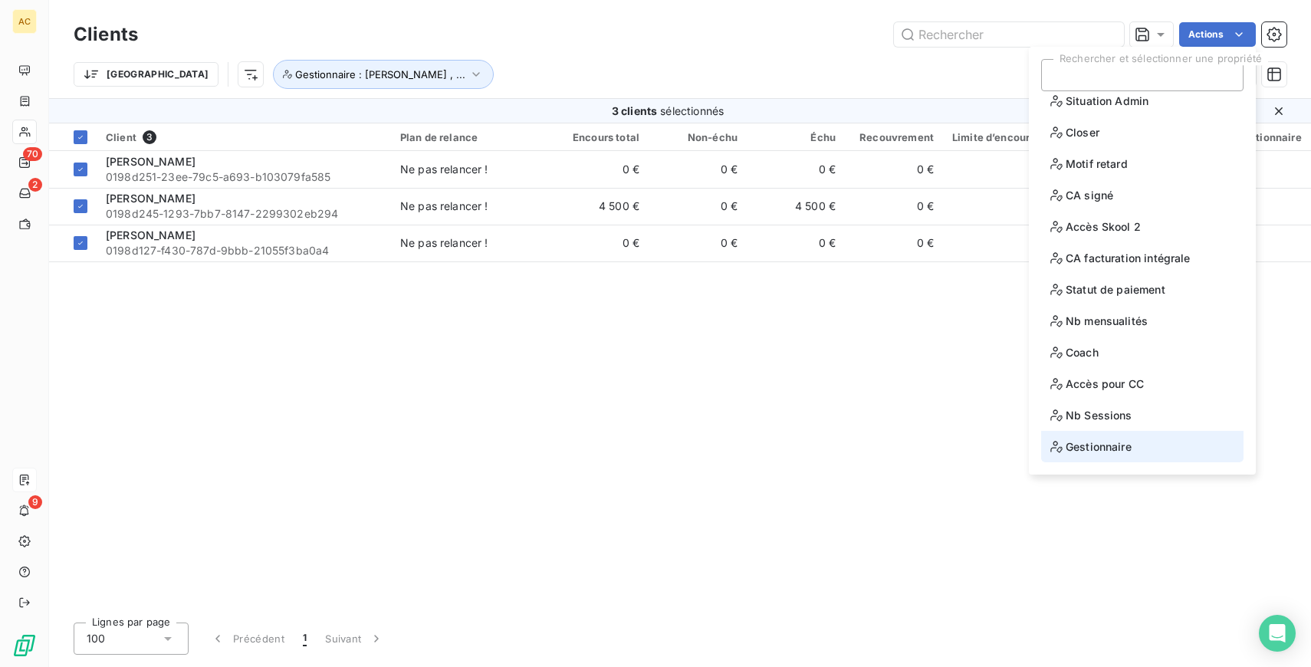
click at [1129, 455] on span "Gestionnaire" at bounding box center [1090, 446] width 81 height 19
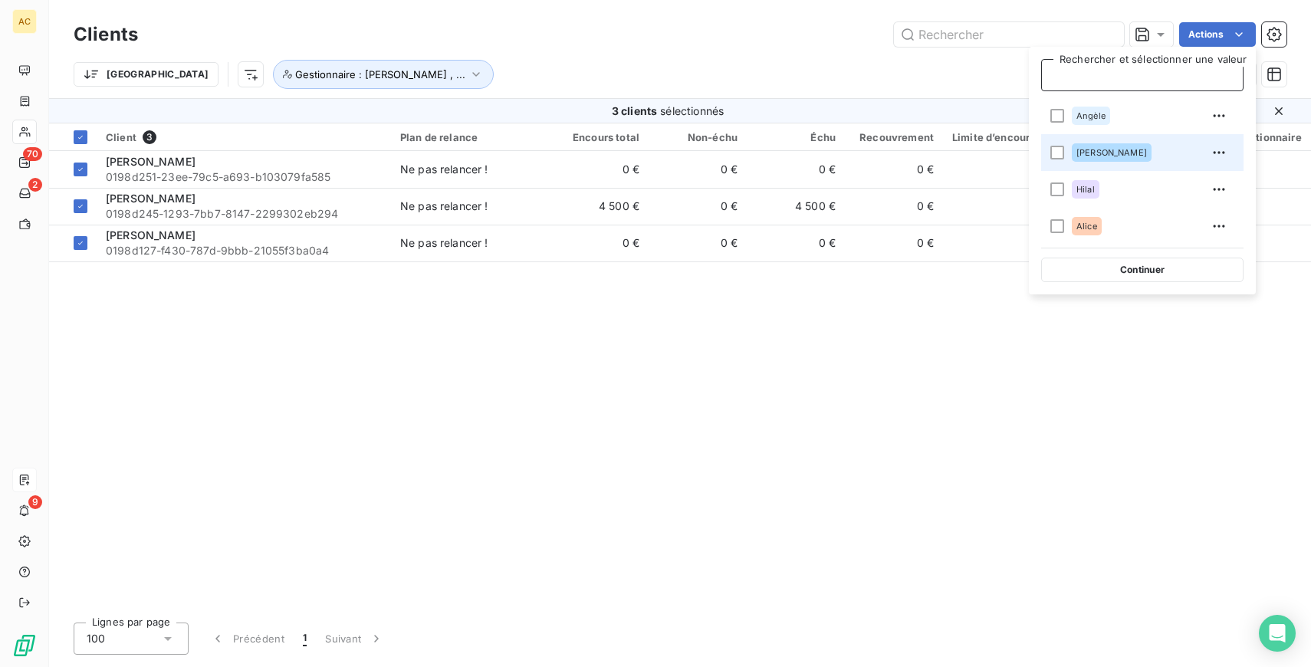
click at [1084, 156] on span "Valérie" at bounding box center [1111, 152] width 71 height 9
click at [1056, 416] on div "Client 3 Plan de relance Encours total Non-échu Échu Recouvrement Limite d’enco…" at bounding box center [680, 366] width 1262 height 487
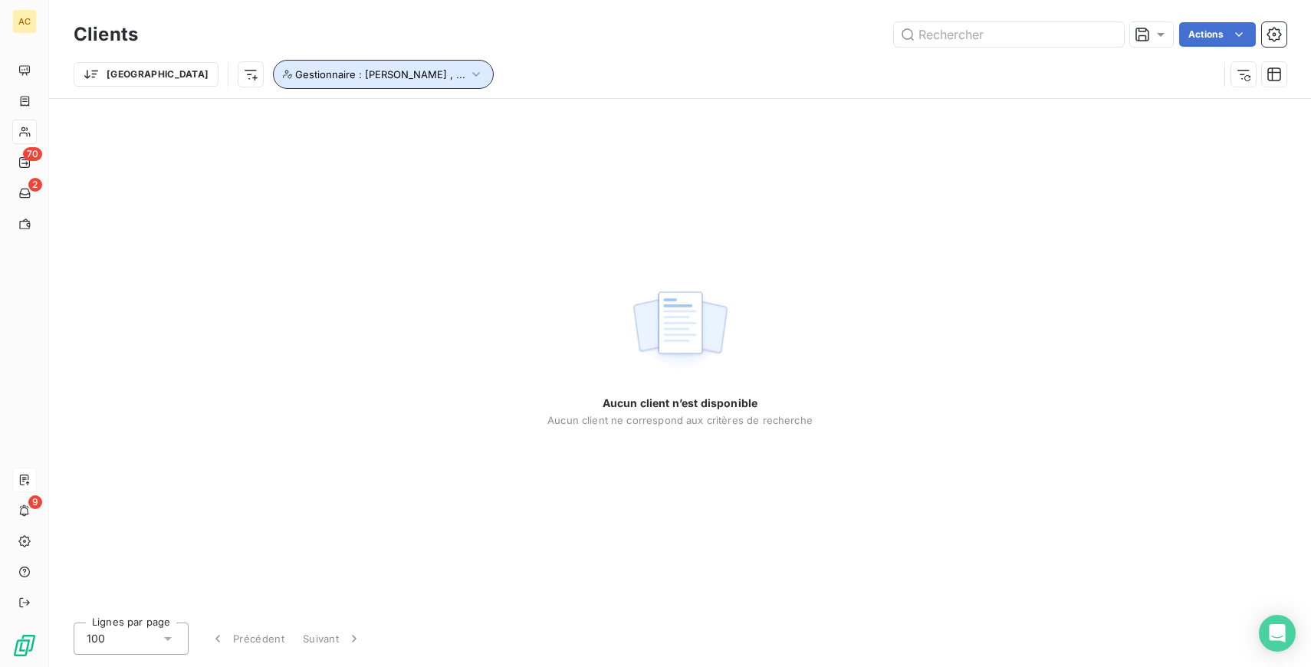
click at [295, 72] on span "Gestionnaire : Angèle , ..." at bounding box center [380, 74] width 170 height 12
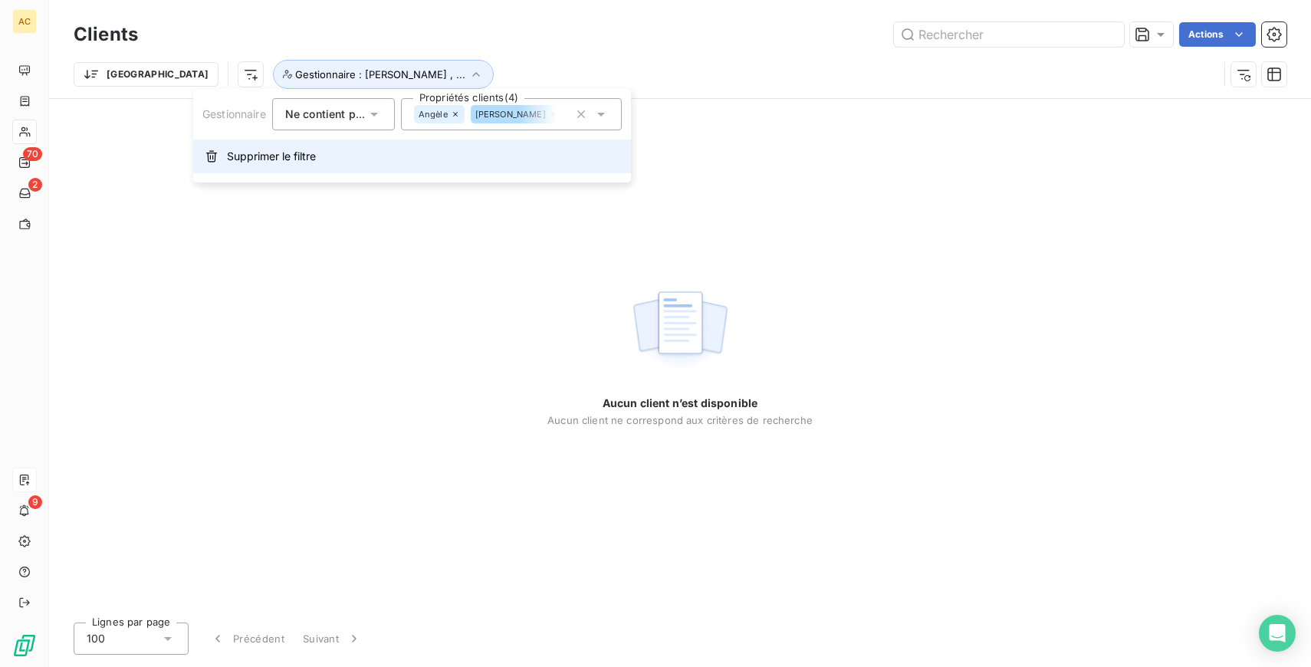
click at [251, 159] on span "Supprimer le filtre" at bounding box center [271, 156] width 89 height 15
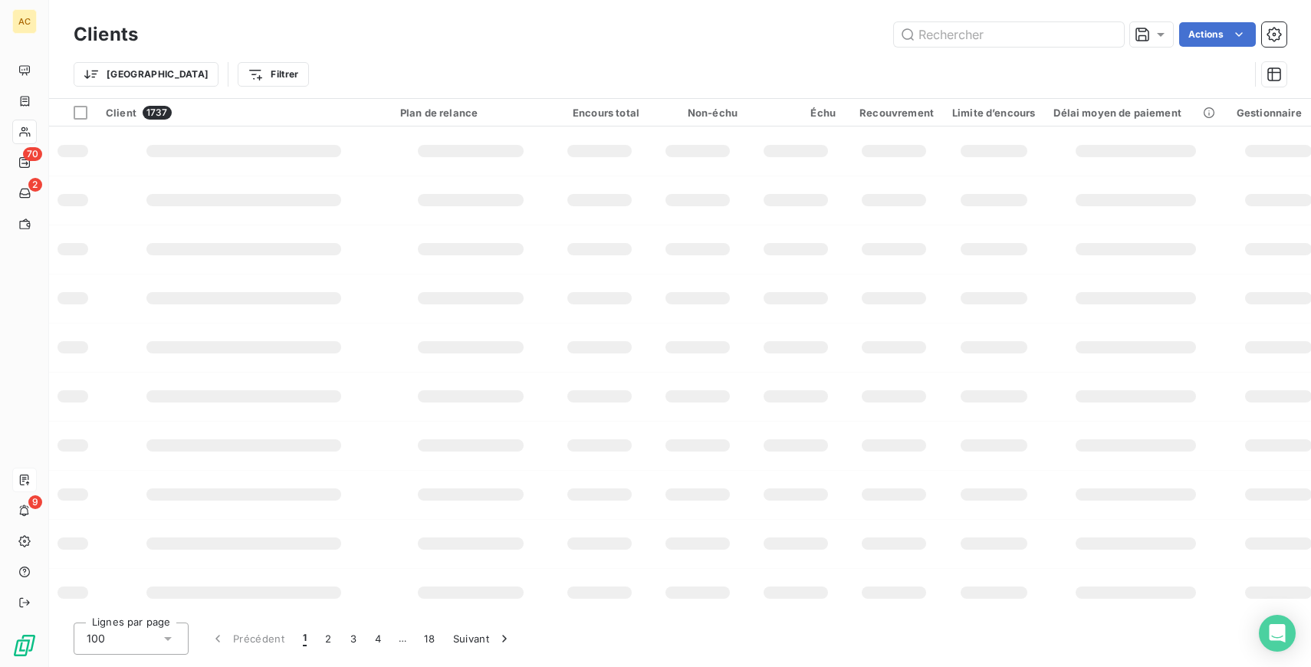
click at [347, 67] on div "Trier Filtrer" at bounding box center [661, 74] width 1175 height 29
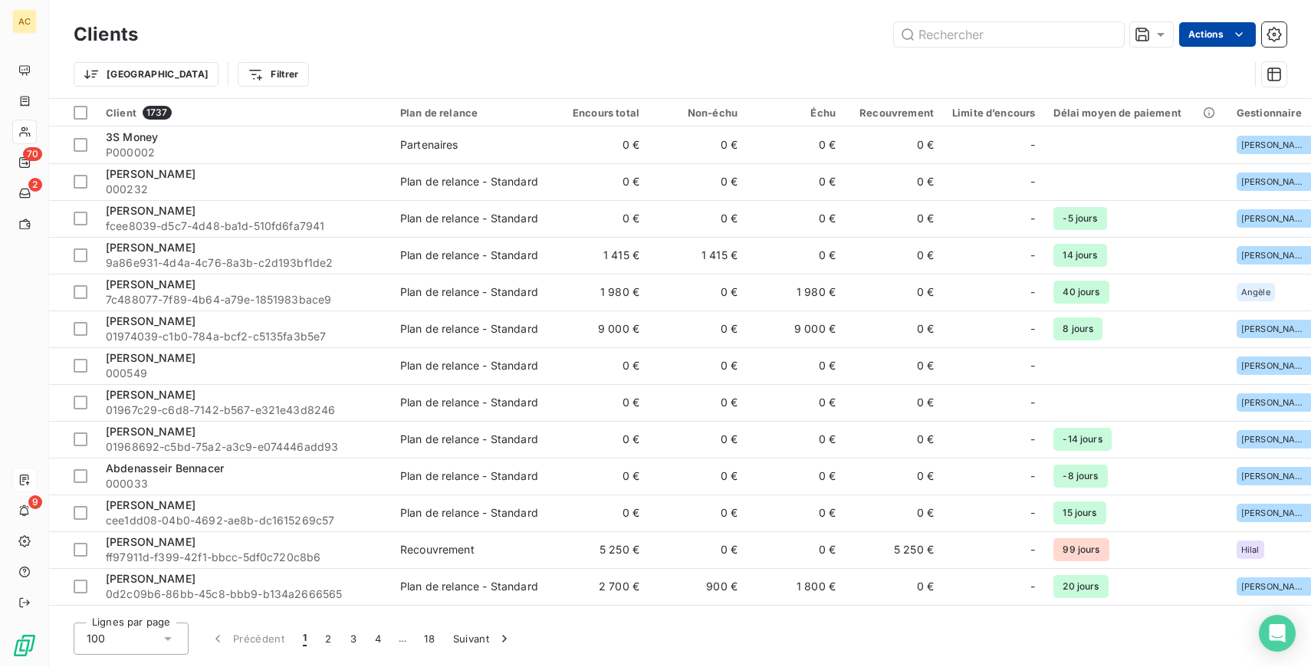
click at [1224, 37] on html "AC 70 2 9 Clients Actions Trier Filtrer Client 1737 Plan de relance Encours tot…" at bounding box center [655, 333] width 1311 height 667
